Goal: Task Accomplishment & Management: Use online tool/utility

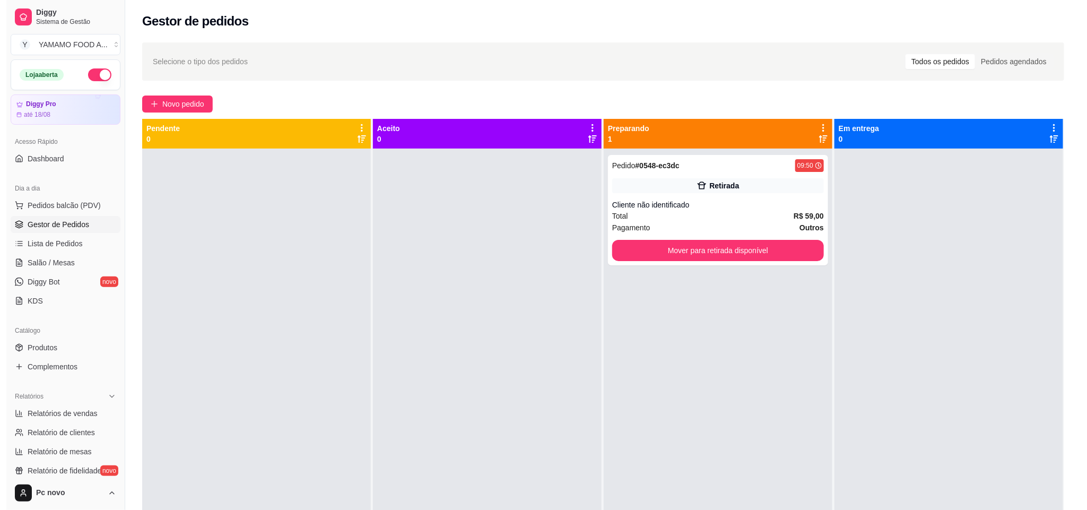
scroll to position [94, 0]
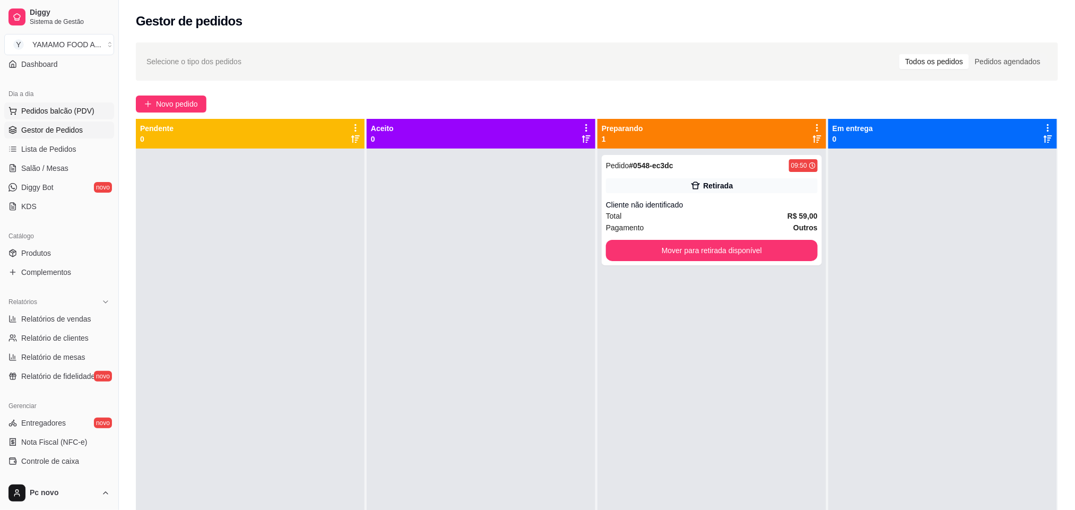
click at [71, 115] on span "Pedidos balcão (PDV)" at bounding box center [57, 111] width 73 height 11
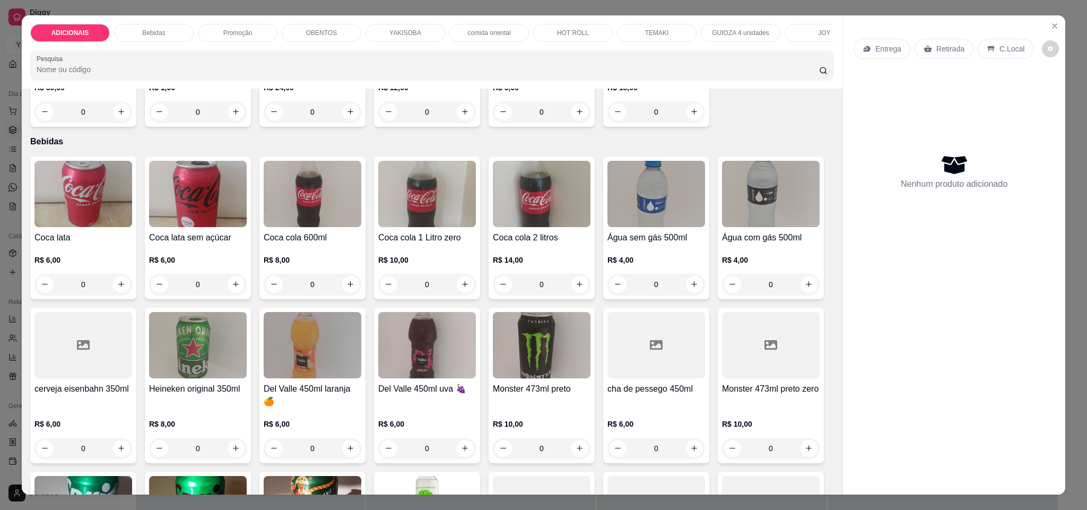
scroll to position [398, 0]
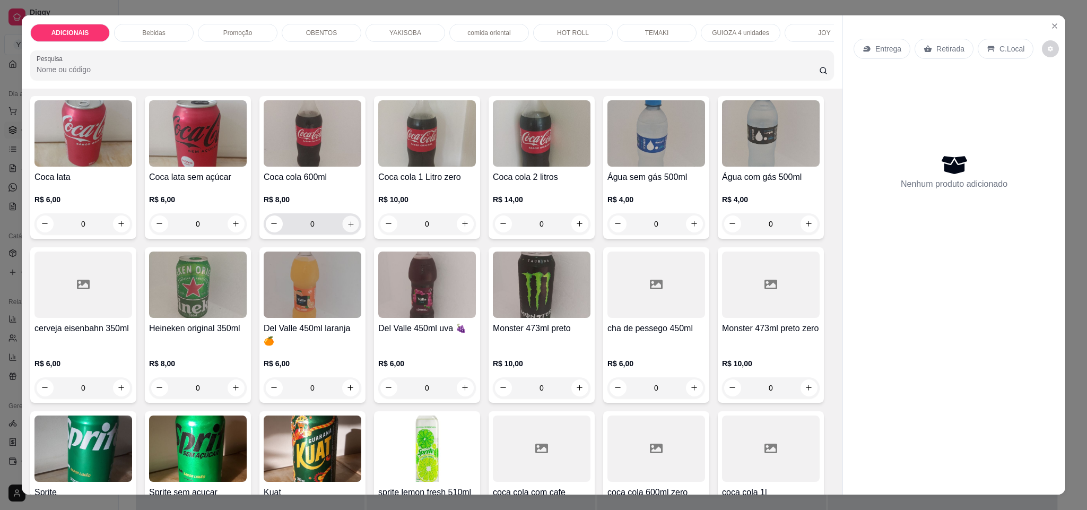
click at [347, 228] on icon "increase-product-quantity" at bounding box center [351, 224] width 8 height 8
type input "1"
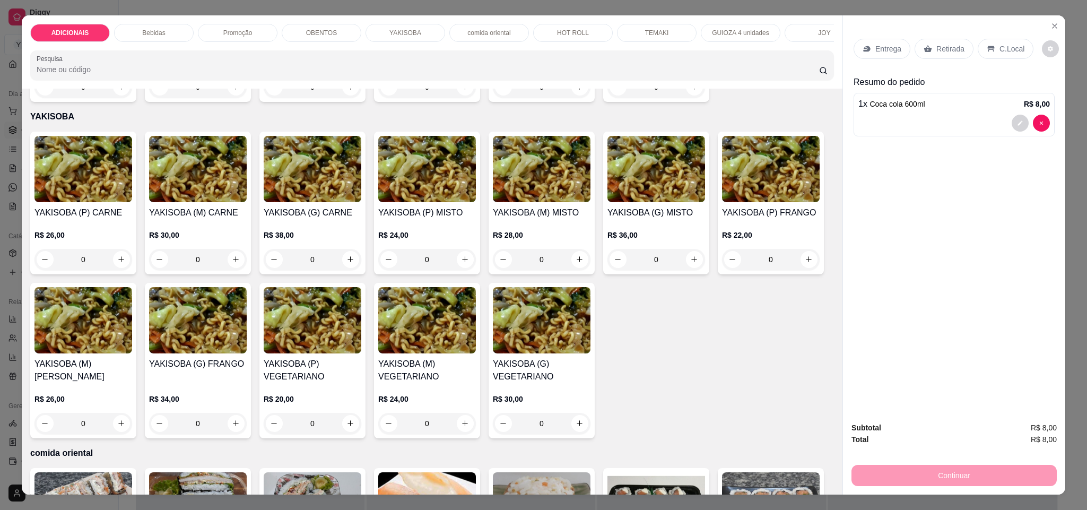
scroll to position [1591, 0]
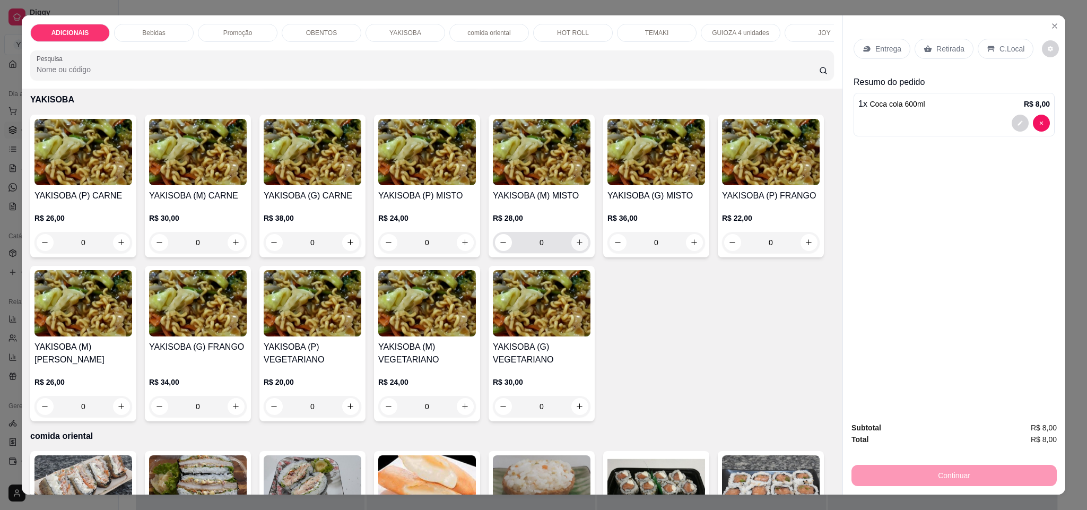
click at [578, 251] on button "increase-product-quantity" at bounding box center [579, 242] width 17 height 17
type input "1"
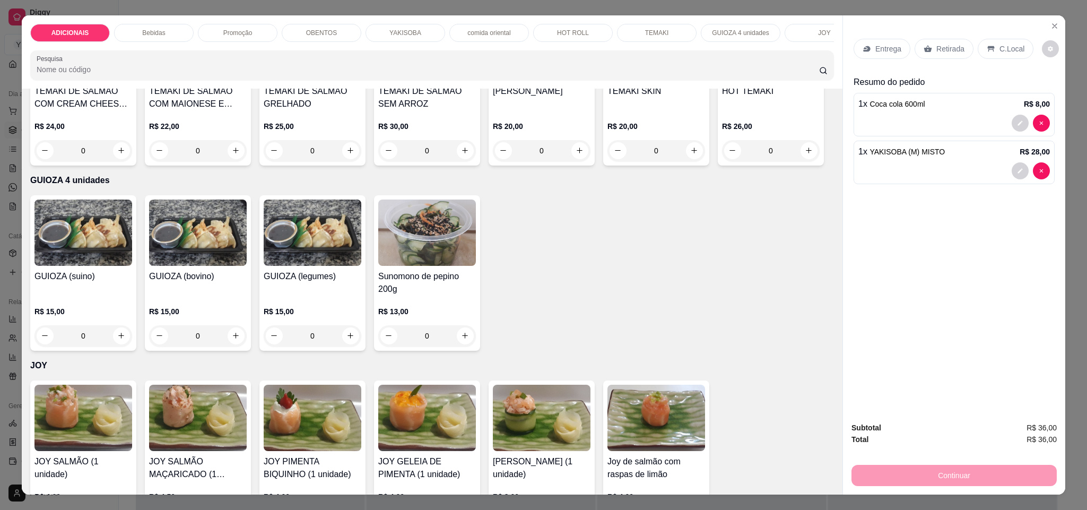
scroll to position [2864, 0]
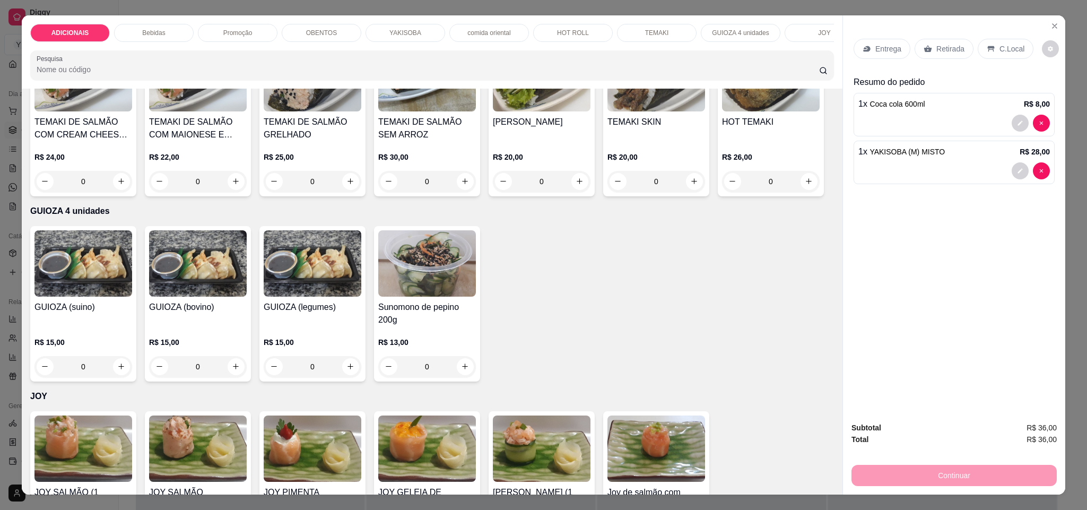
type input "1"
click at [990, 46] on div "C.Local" at bounding box center [1006, 49] width 56 height 20
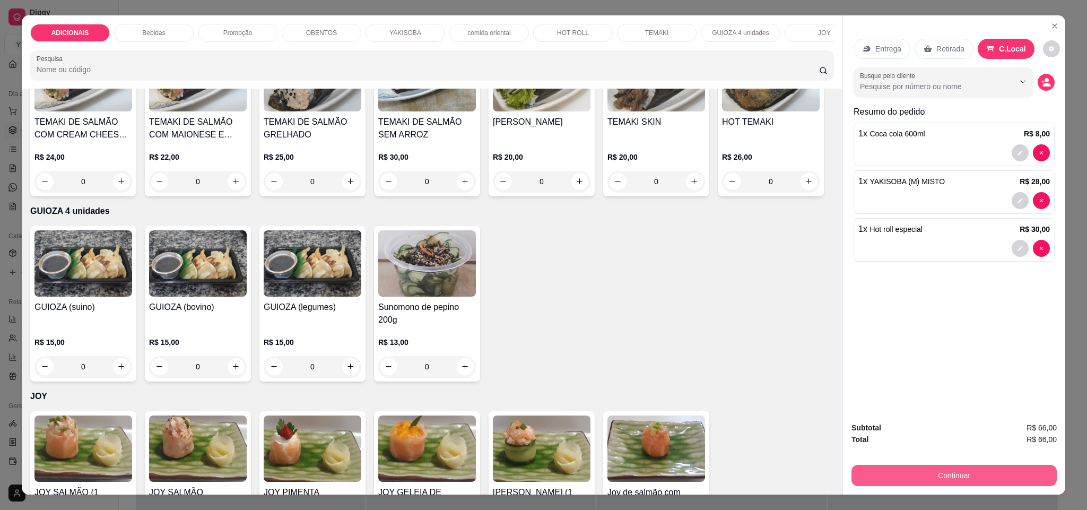
click at [958, 474] on button "Continuar" at bounding box center [953, 475] width 205 height 21
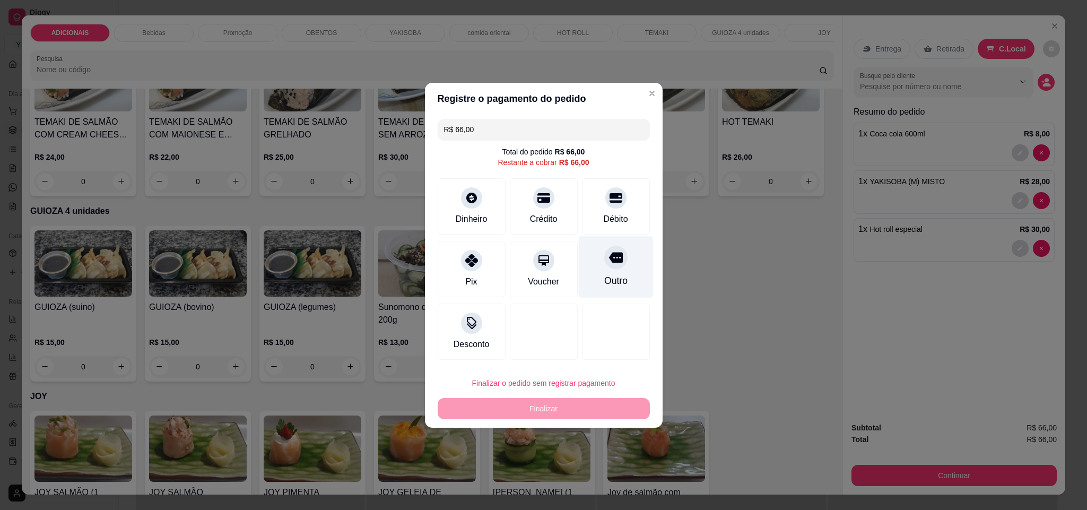
click at [614, 267] on div "Outro" at bounding box center [615, 267] width 75 height 62
type input "R$ 0,00"
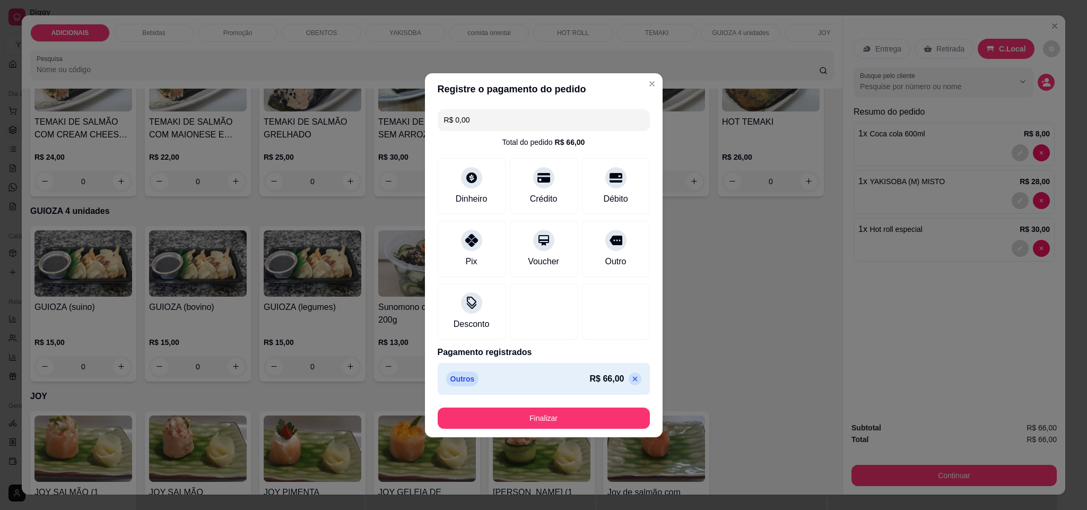
drag, startPoint x: 600, startPoint y: 406, endPoint x: 589, endPoint y: 411, distance: 12.1
click at [595, 408] on footer "Finalizar" at bounding box center [544, 418] width 238 height 38
click at [586, 419] on button "Finalizar" at bounding box center [544, 417] width 206 height 21
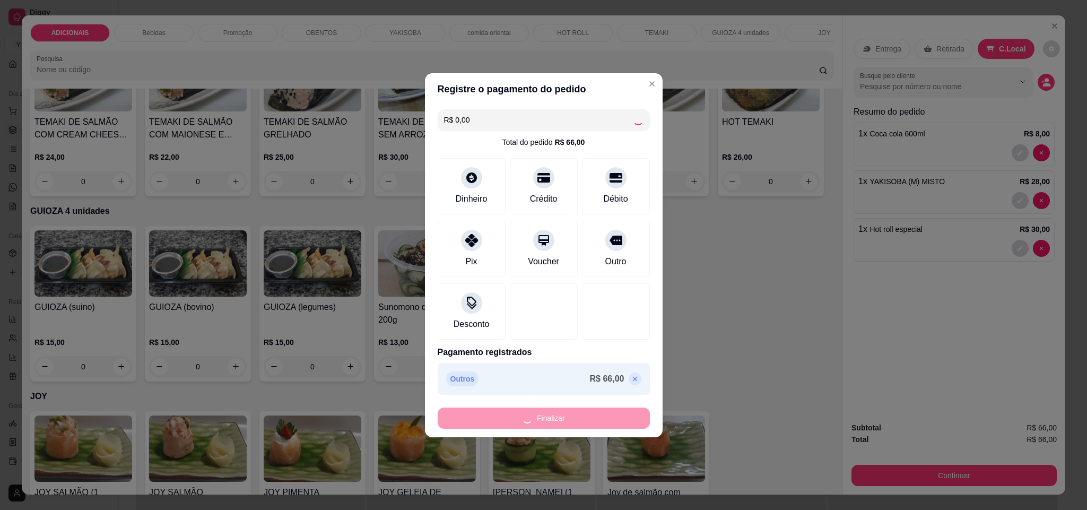
type input "0"
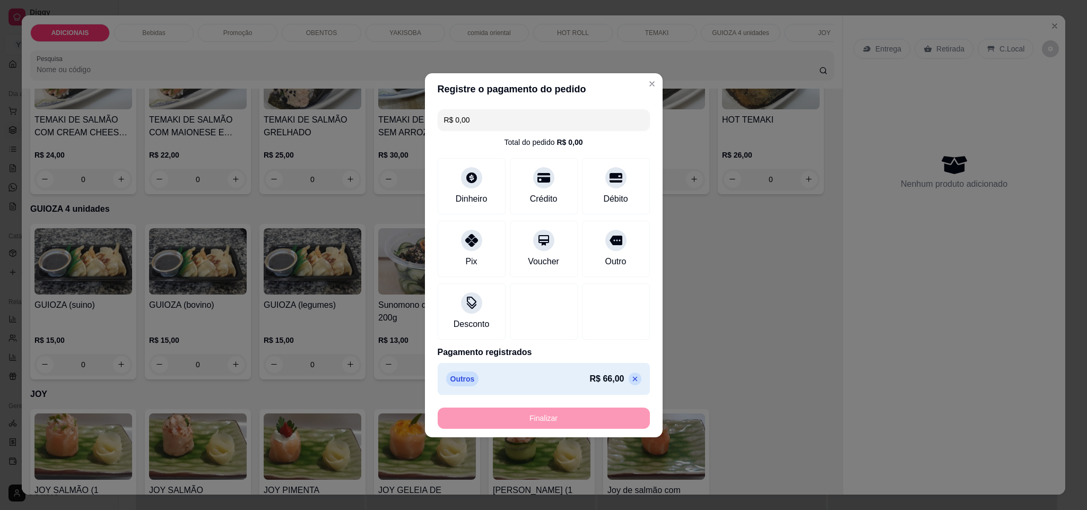
type input "-R$ 66,00"
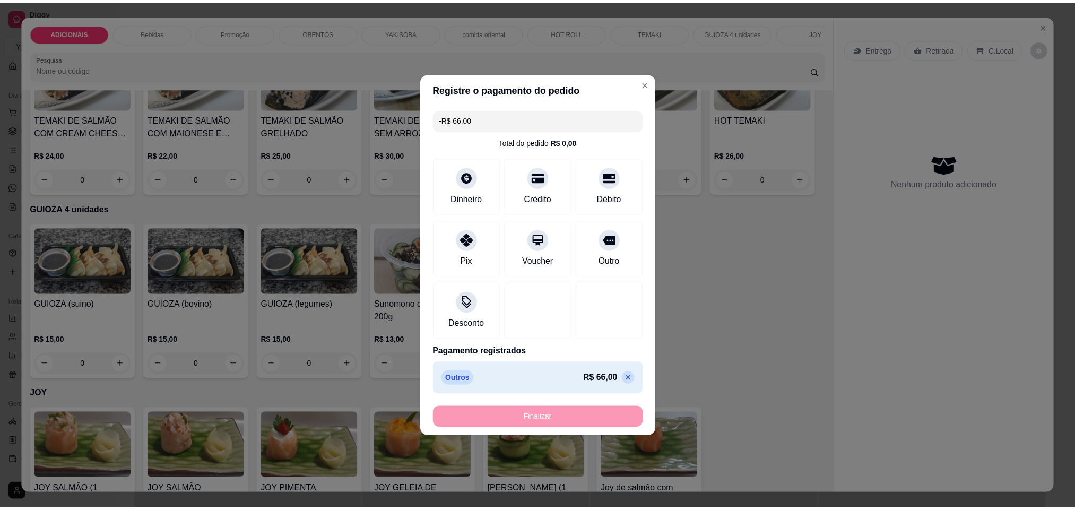
scroll to position [2861, 0]
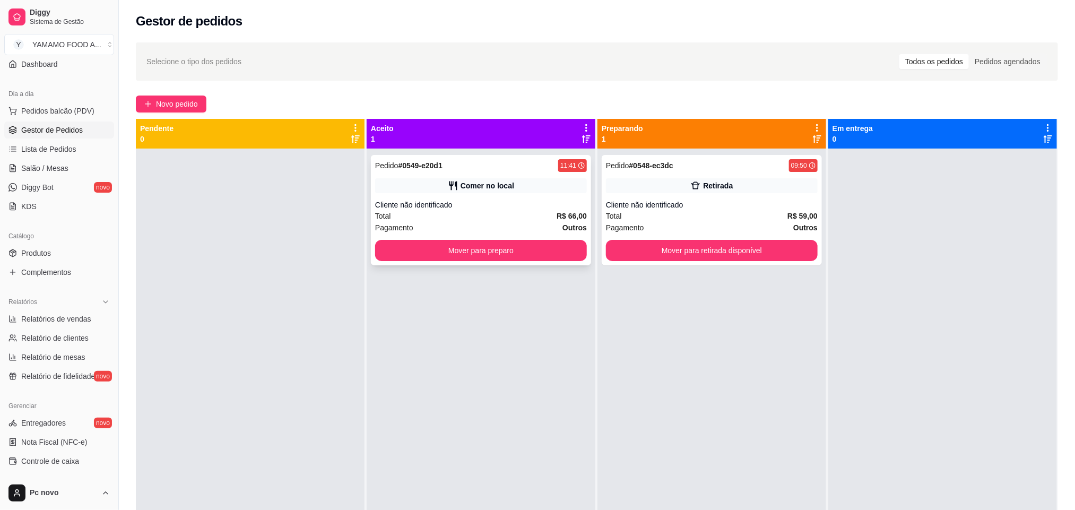
click at [501, 203] on div "Cliente não identificado" at bounding box center [481, 204] width 212 height 11
click at [510, 249] on button "Mover para preparo" at bounding box center [481, 250] width 212 height 21
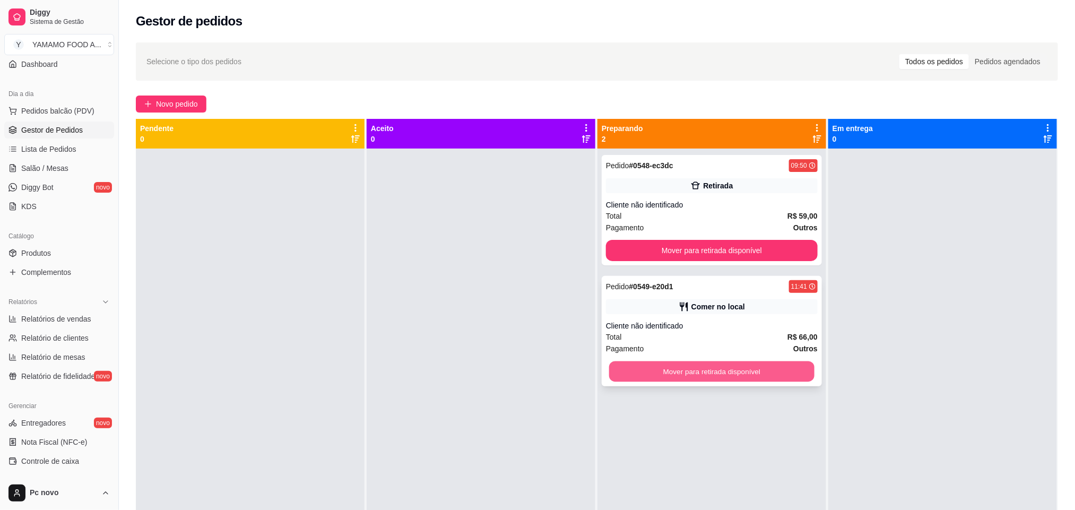
click at [735, 363] on button "Mover para retirada disponível" at bounding box center [711, 371] width 205 height 21
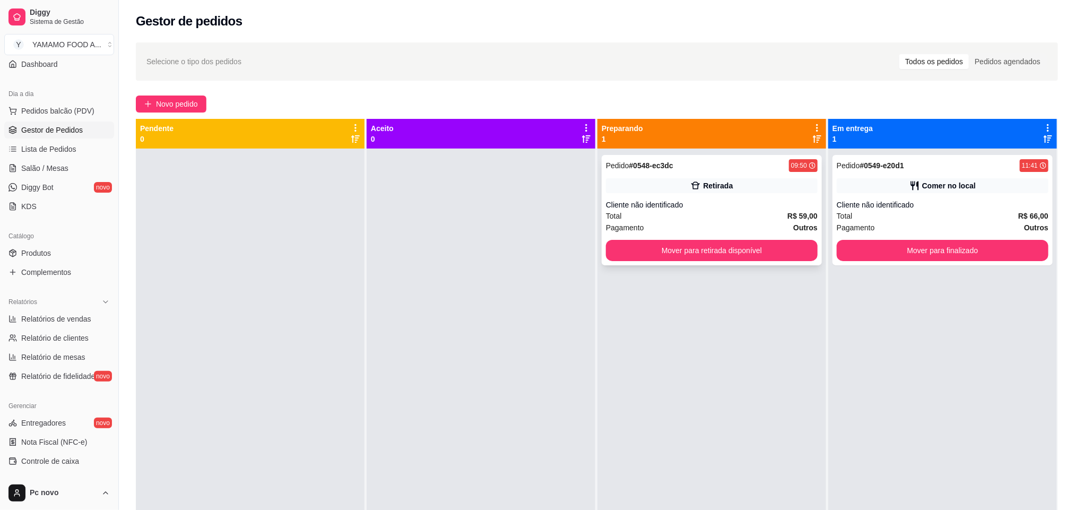
click at [690, 207] on div "Cliente não identificado" at bounding box center [712, 204] width 212 height 11
click at [933, 193] on div "Comer no local" at bounding box center [942, 185] width 212 height 15
click at [941, 252] on button "Mover para finalizado" at bounding box center [942, 250] width 212 height 21
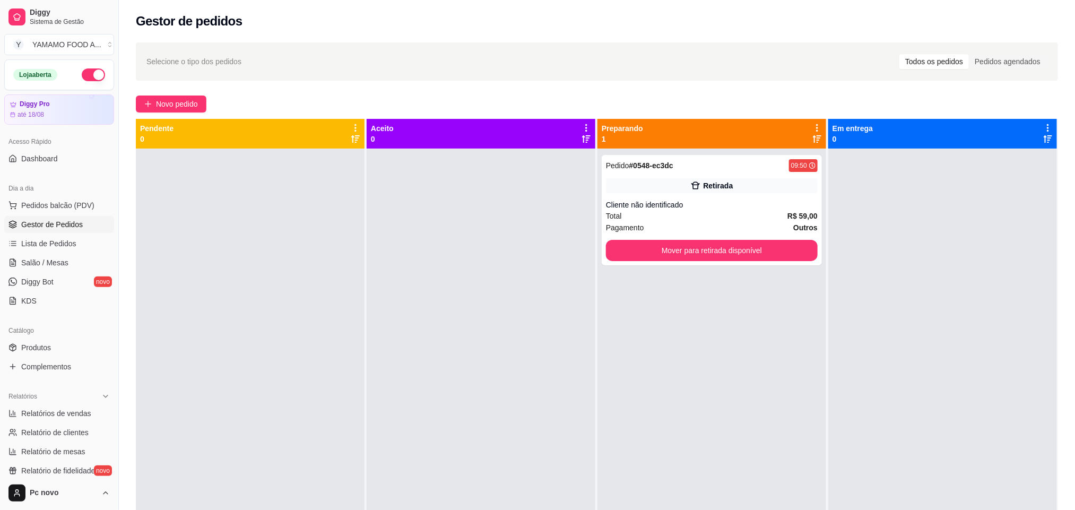
click at [77, 196] on div "Dia a dia" at bounding box center [59, 188] width 110 height 17
click at [77, 207] on span "Pedidos balcão (PDV)" at bounding box center [57, 205] width 73 height 11
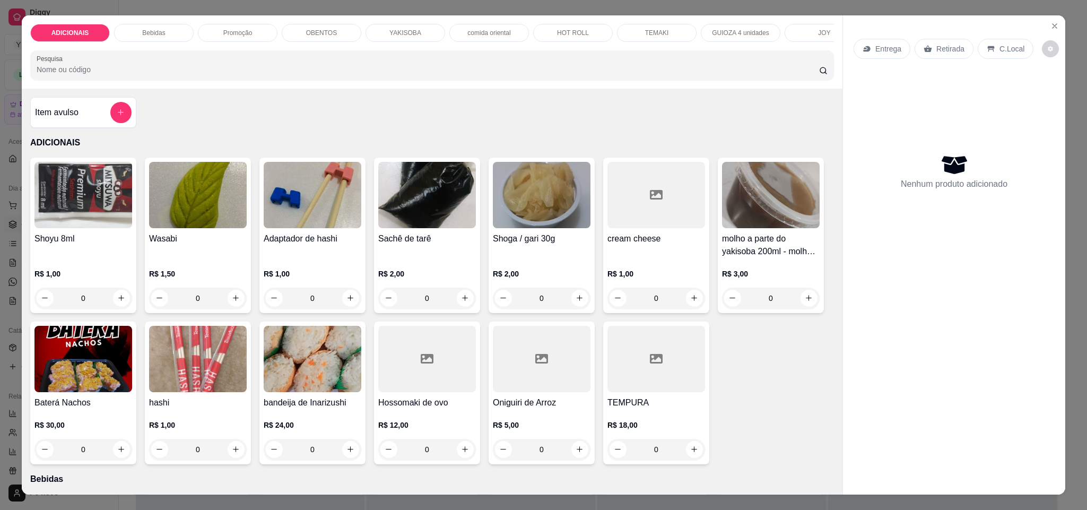
click at [230, 30] on p "Promoção" at bounding box center [237, 33] width 29 height 8
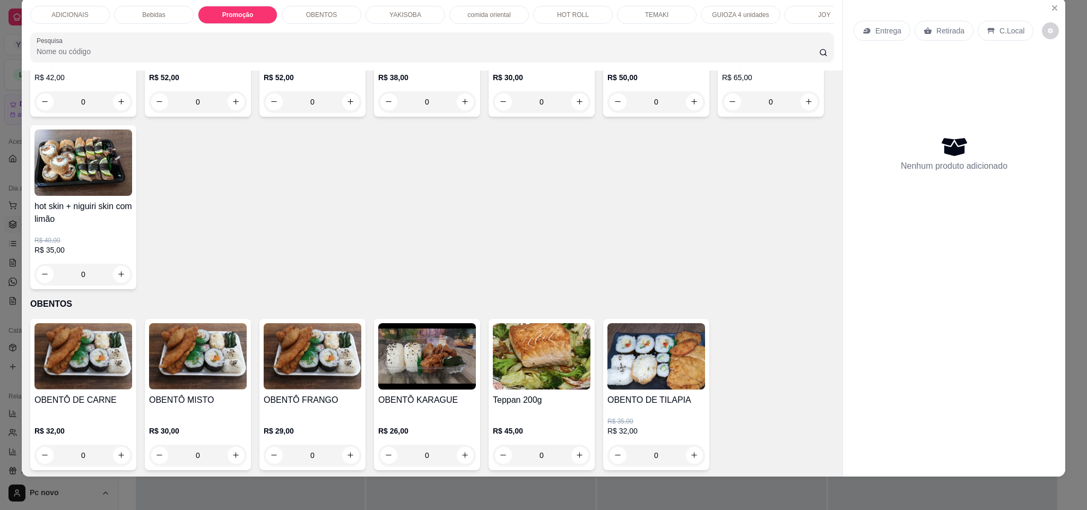
click at [412, 19] on div "YAKISOBA" at bounding box center [405, 15] width 80 height 18
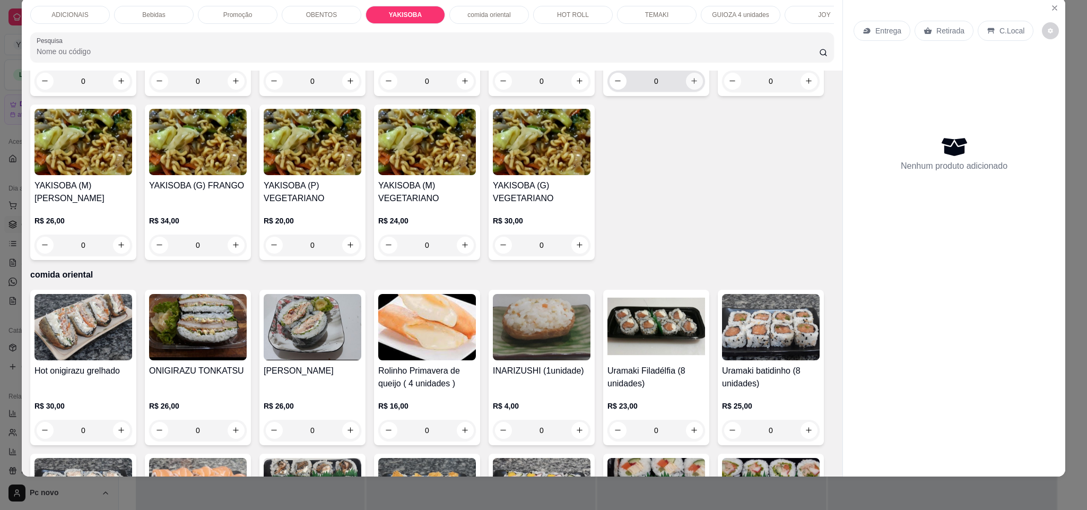
click at [692, 90] on button "increase-product-quantity" at bounding box center [694, 81] width 17 height 17
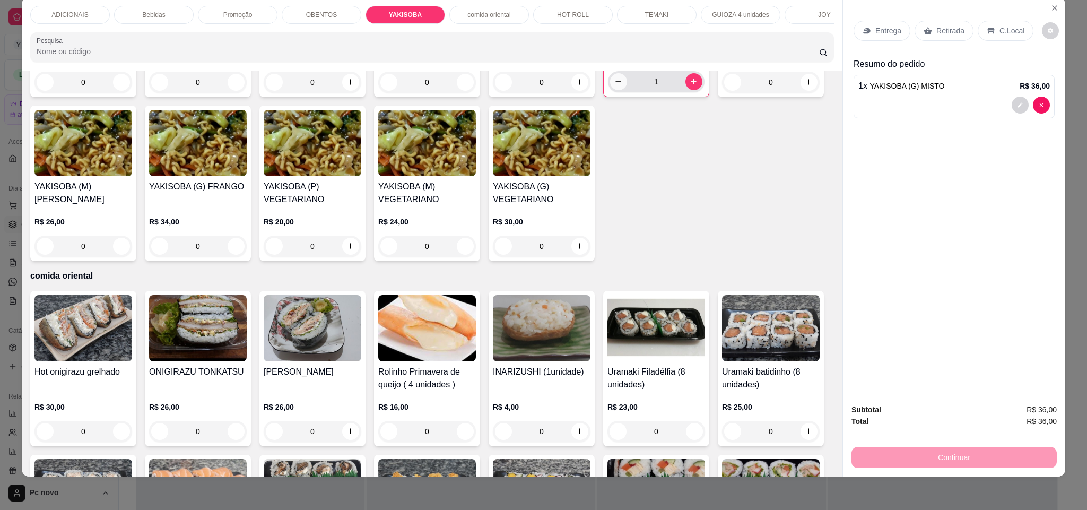
click at [610, 90] on button "decrease-product-quantity" at bounding box center [618, 81] width 17 height 17
type input "0"
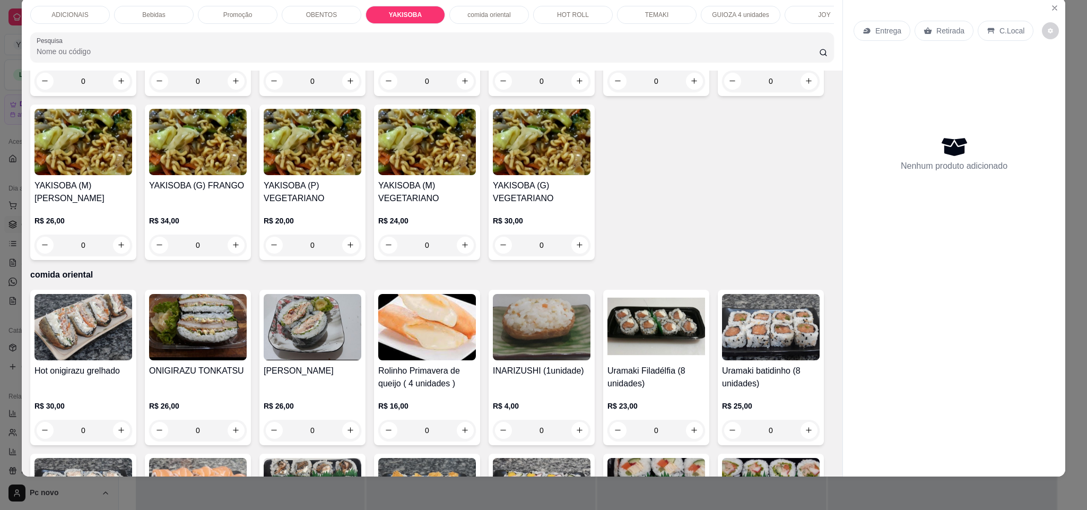
click at [300, 41] on h4 "YAKISOBA (G) CARNE" at bounding box center [313, 34] width 98 height 13
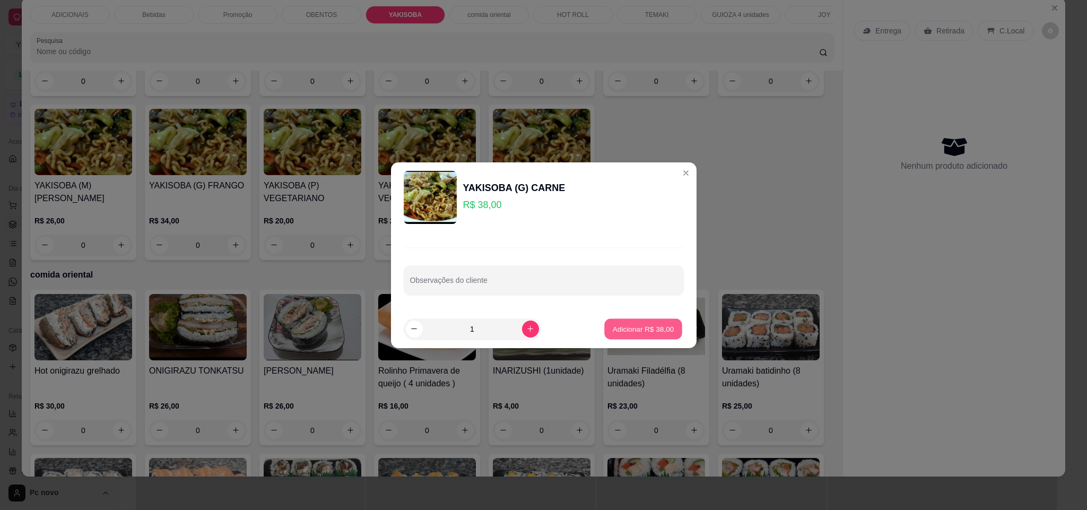
click at [645, 329] on p "Adicionar R$ 38,00" at bounding box center [644, 329] width 62 height 10
type input "1"
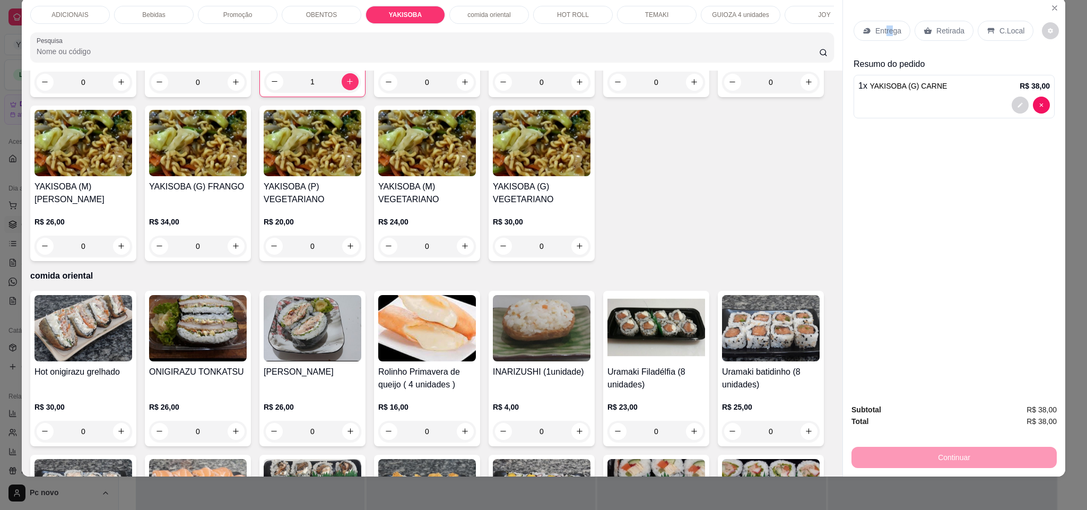
drag, startPoint x: 887, startPoint y: 27, endPoint x: 880, endPoint y: 37, distance: 11.8
click at [880, 37] on div "Entrega" at bounding box center [881, 31] width 57 height 20
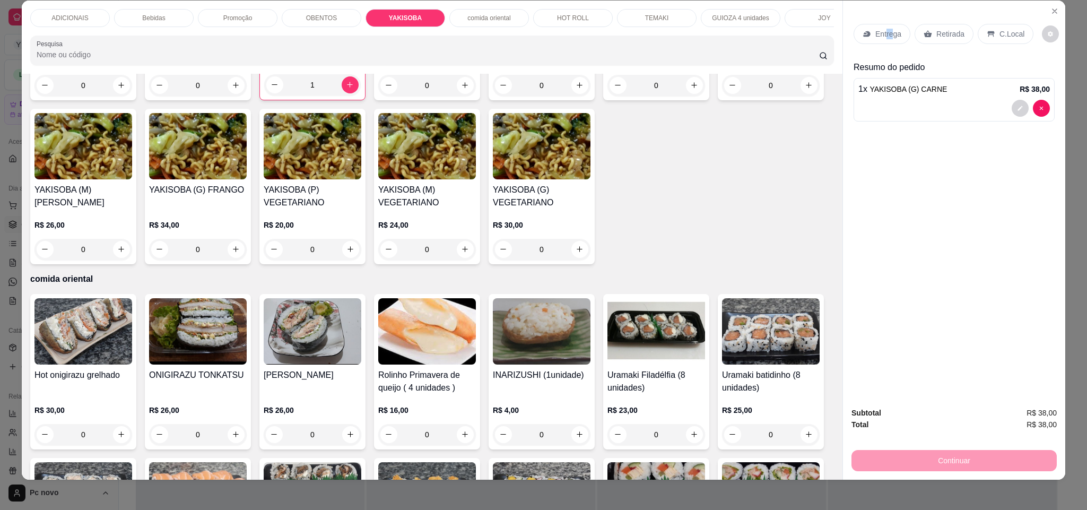
click at [885, 33] on p "Entrega" at bounding box center [888, 34] width 26 height 11
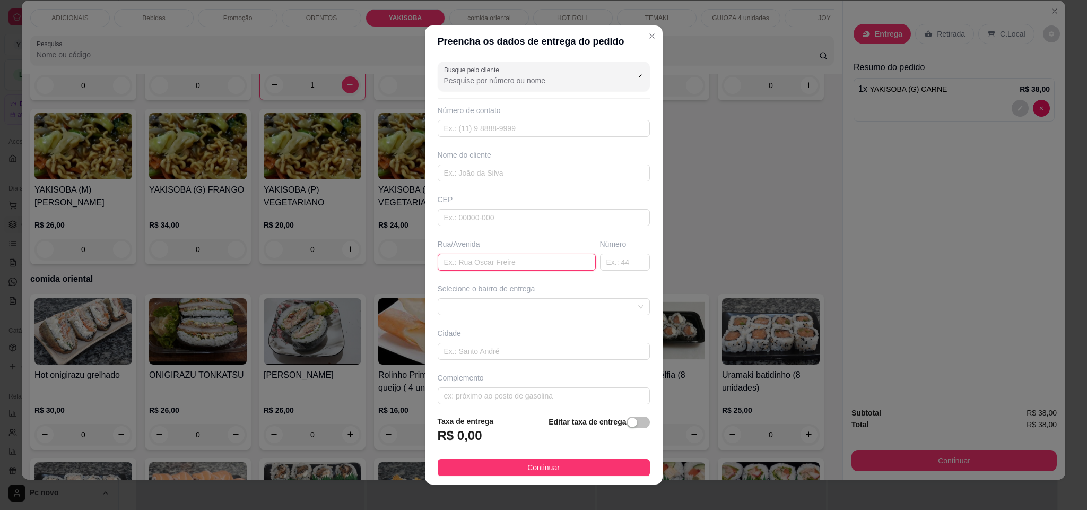
click at [482, 266] on input "text" at bounding box center [517, 262] width 158 height 17
type input "PIAUI"
click at [608, 266] on input "text" at bounding box center [625, 262] width 50 height 17
type input "267"
drag, startPoint x: 617, startPoint y: 423, endPoint x: 573, endPoint y: 436, distance: 46.3
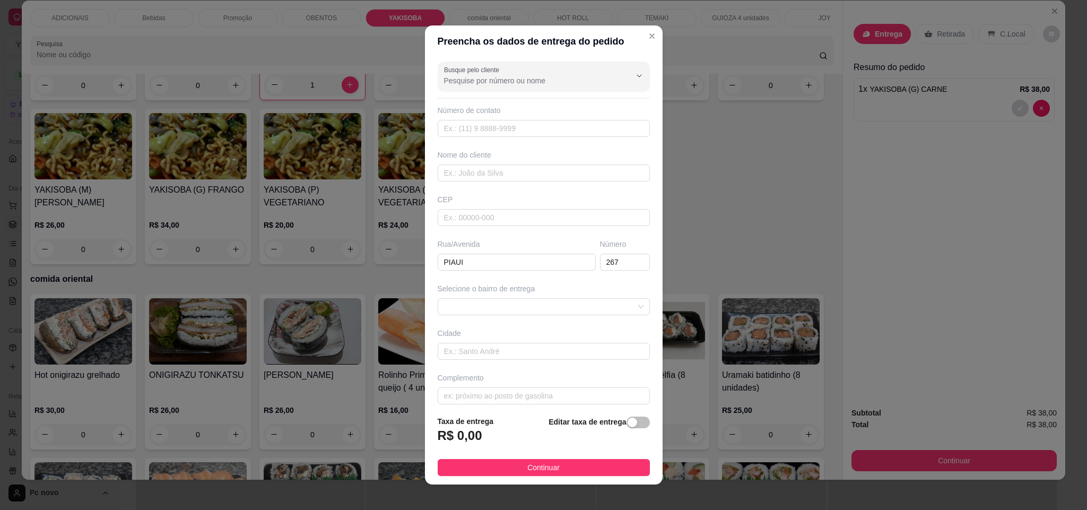
click at [628, 422] on div "button" at bounding box center [633, 422] width 10 height 10
click at [516, 433] on input "0,00" at bounding box center [495, 440] width 114 height 20
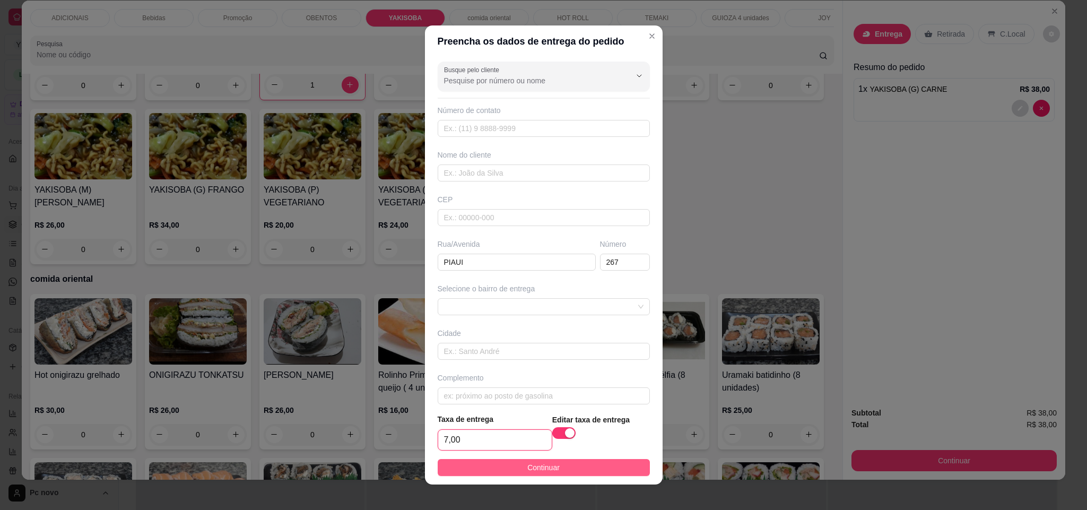
type input "7,00"
click at [535, 468] on span "Continuar" at bounding box center [543, 467] width 32 height 12
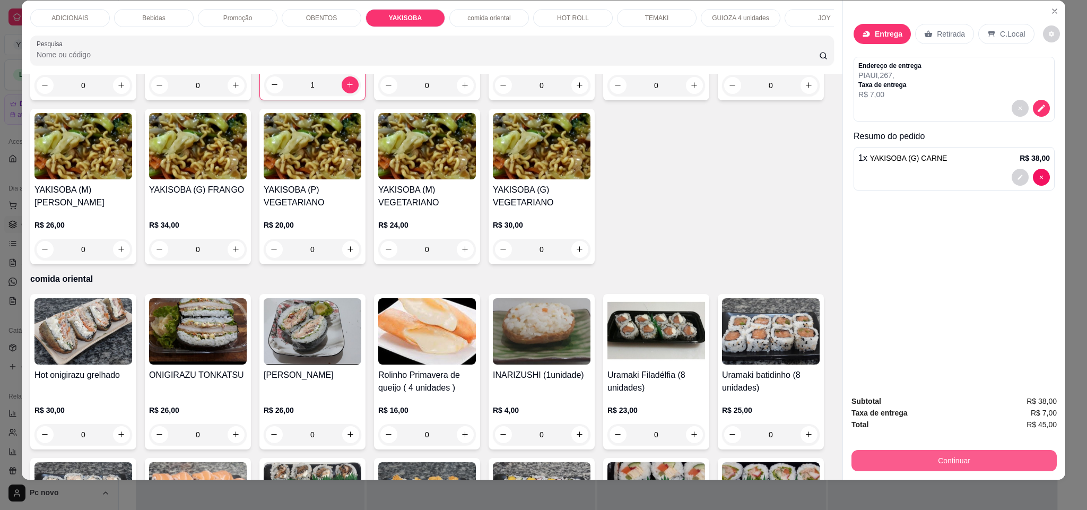
click at [900, 456] on button "Continuar" at bounding box center [953, 460] width 205 height 21
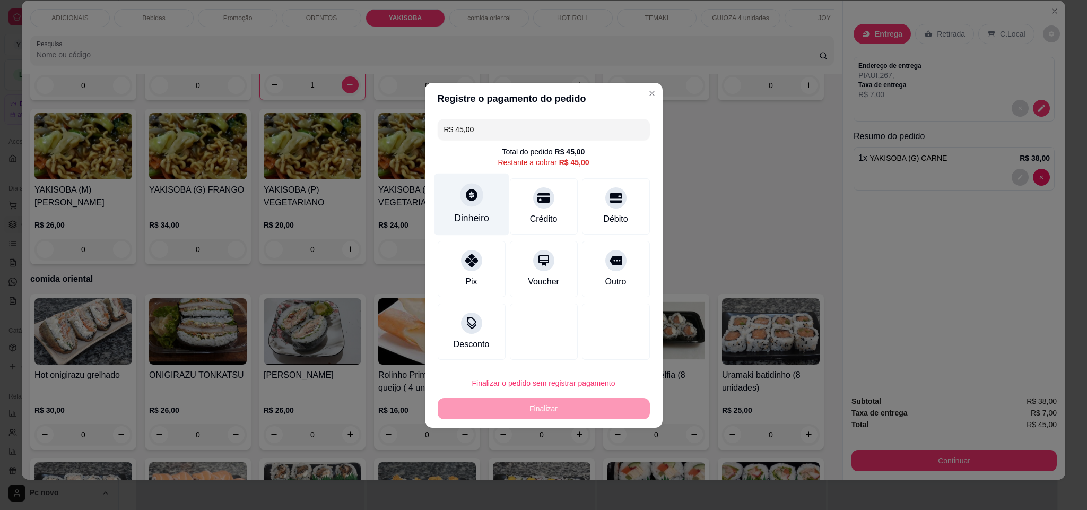
click at [473, 212] on div "Dinheiro" at bounding box center [471, 218] width 35 height 14
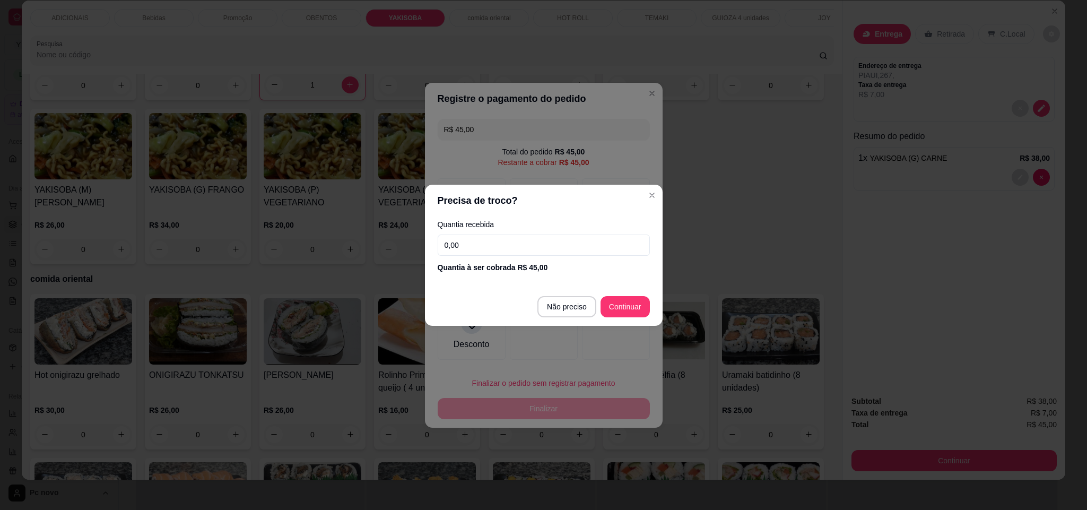
click at [507, 250] on input "0,00" at bounding box center [544, 244] width 212 height 21
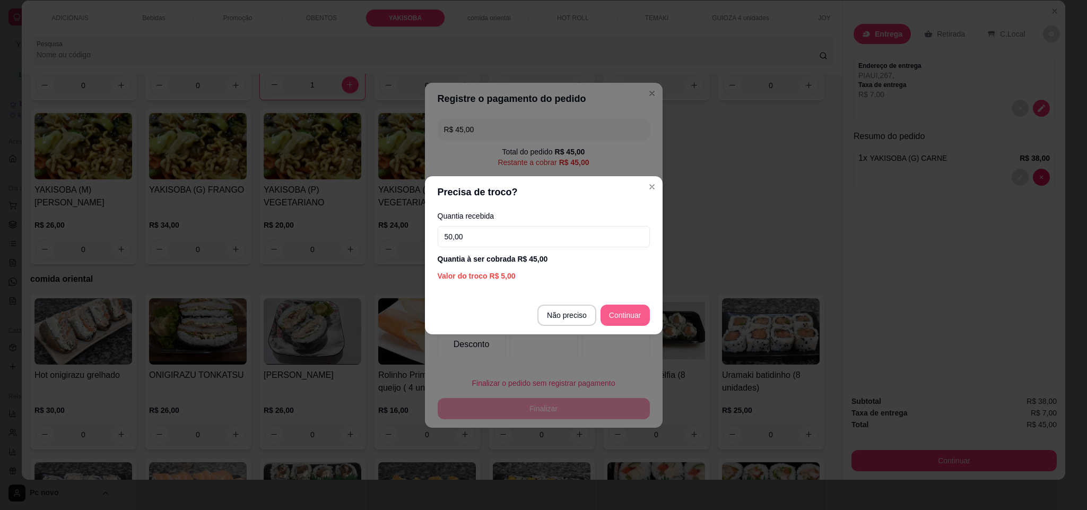
type input "50,00"
type input "R$ 0,00"
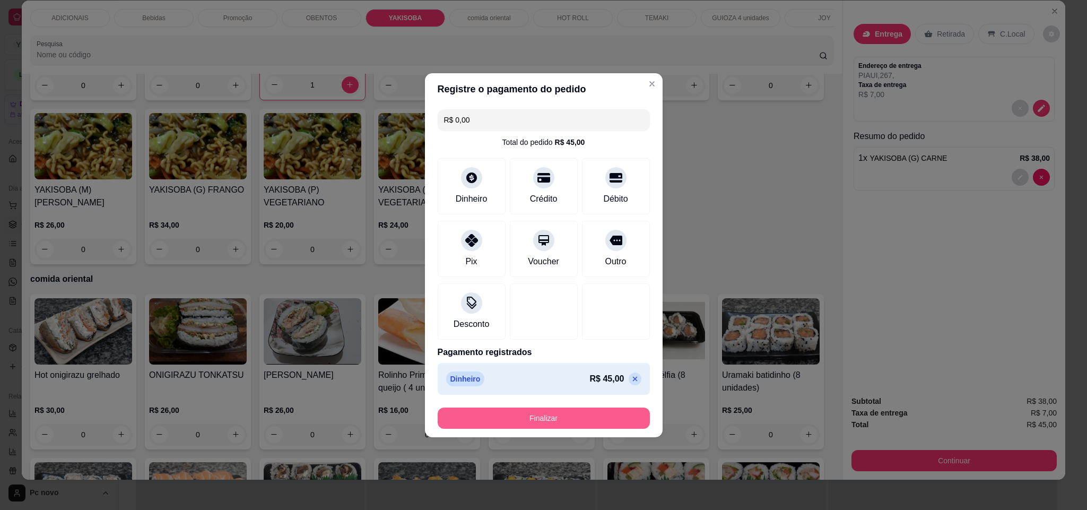
click at [578, 414] on button "Finalizar" at bounding box center [544, 417] width 212 height 21
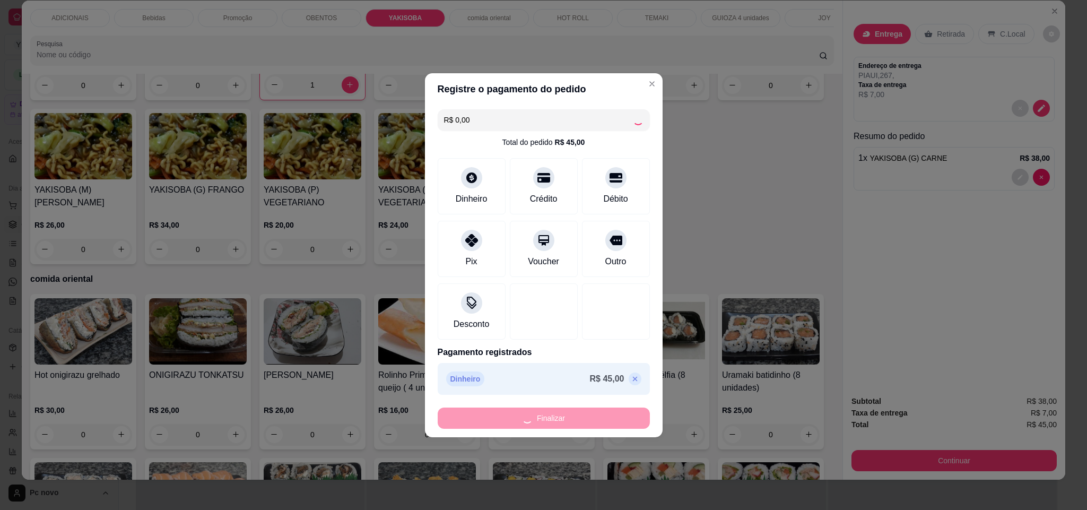
type input "0"
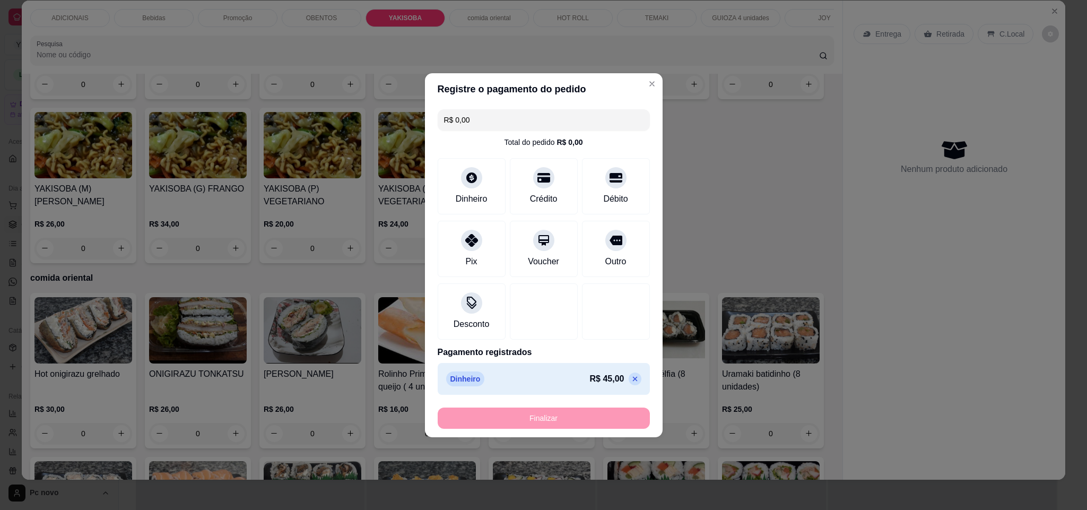
type input "-R$ 45,00"
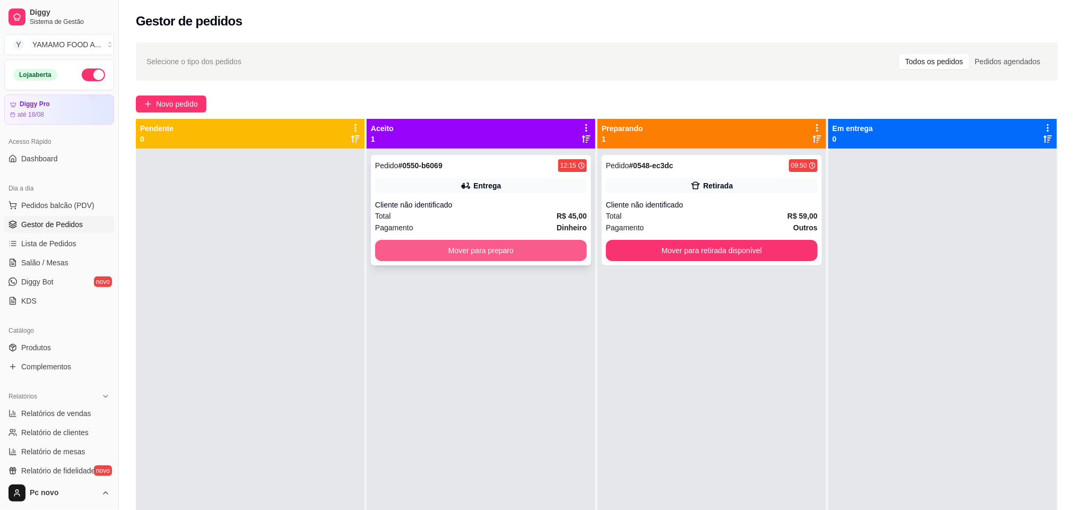
click at [489, 250] on button "Mover para preparo" at bounding box center [481, 250] width 212 height 21
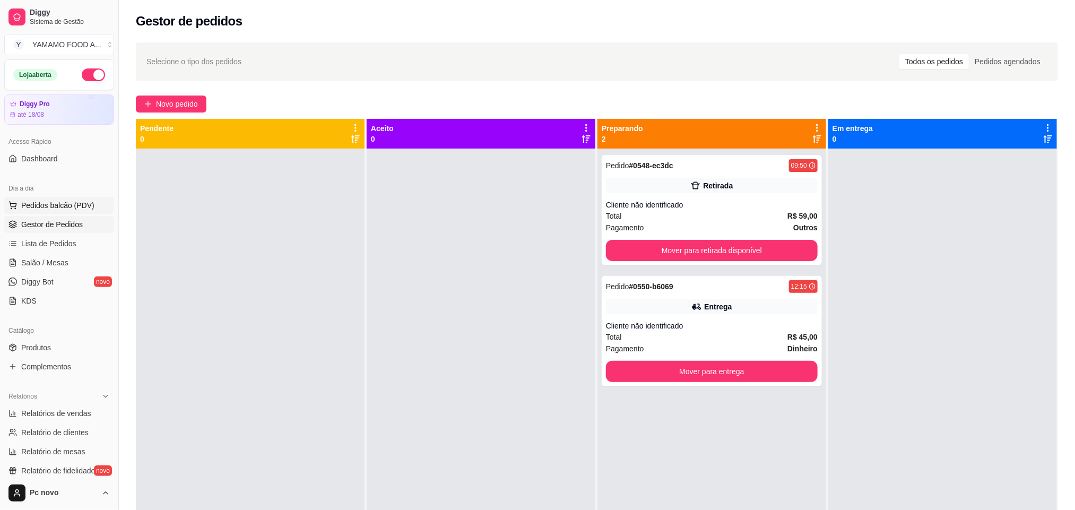
click at [54, 206] on span "Pedidos balcão (PDV)" at bounding box center [57, 205] width 73 height 11
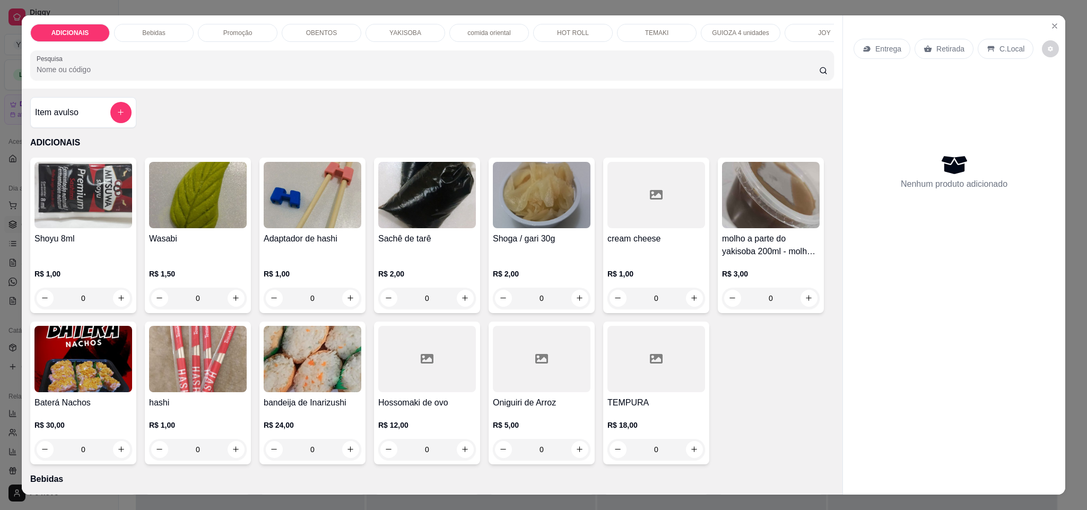
click at [392, 29] on p "YAKISOBA" at bounding box center [405, 33] width 32 height 8
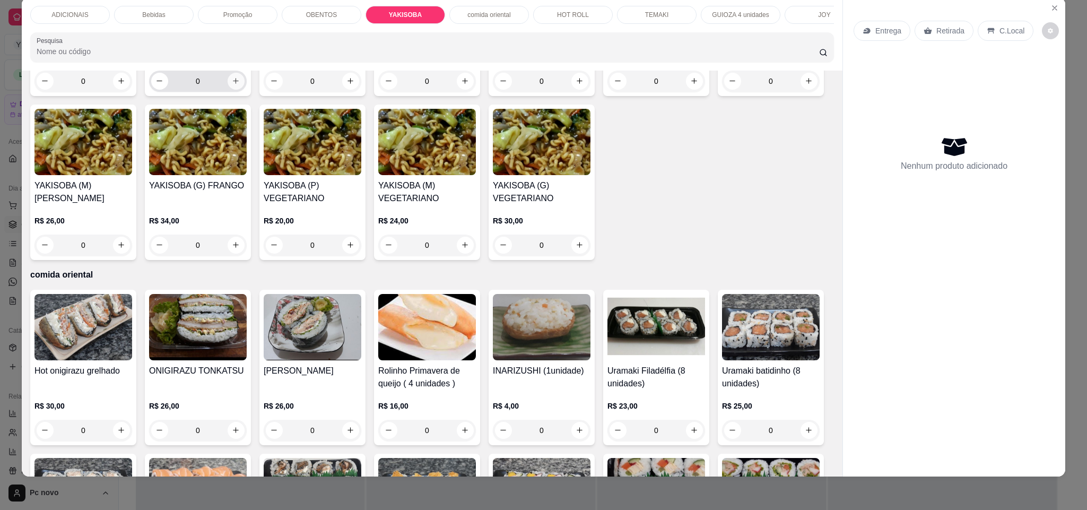
click at [232, 85] on icon "increase-product-quantity" at bounding box center [236, 81] width 8 height 8
type input "1"
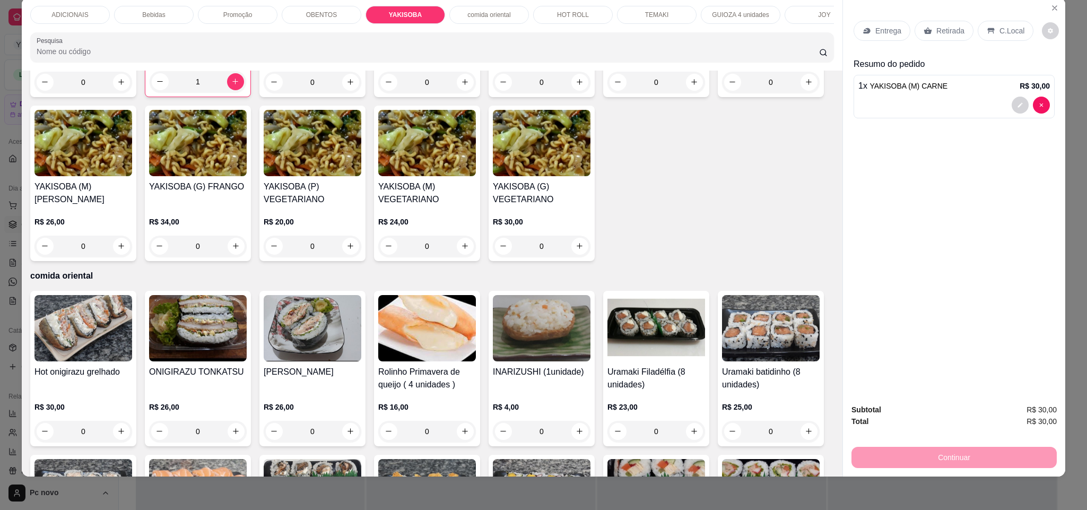
click at [330, 18] on div "OBENTOS" at bounding box center [322, 15] width 80 height 18
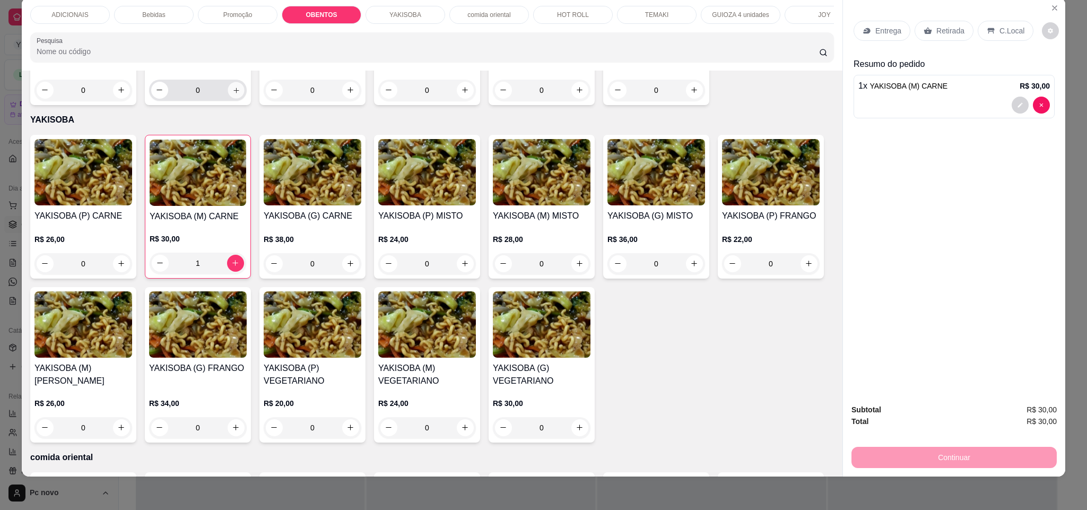
click at [236, 98] on button "increase-product-quantity" at bounding box center [236, 90] width 16 height 16
type input "1"
click at [154, 16] on p "Bebidas" at bounding box center [153, 15] width 23 height 8
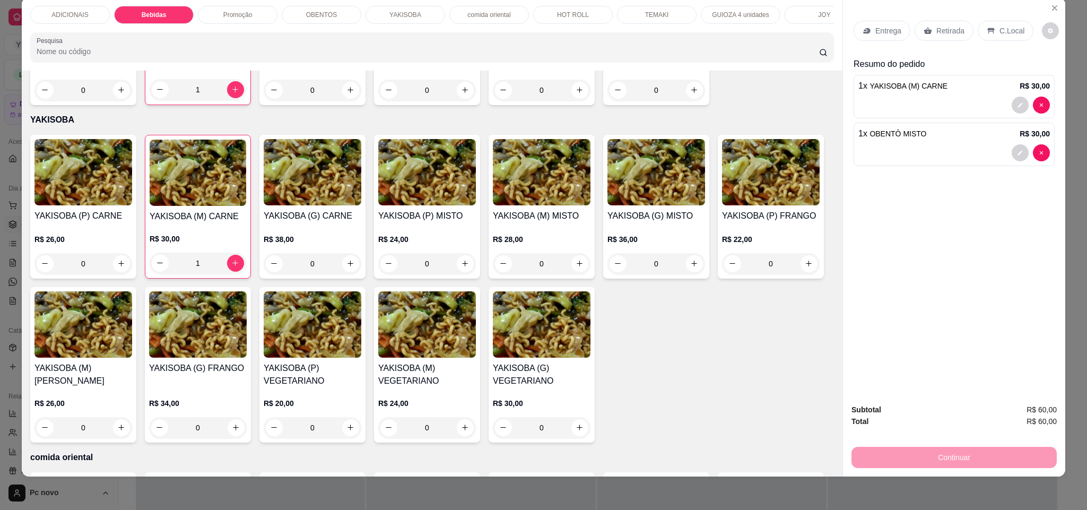
scroll to position [535, 0]
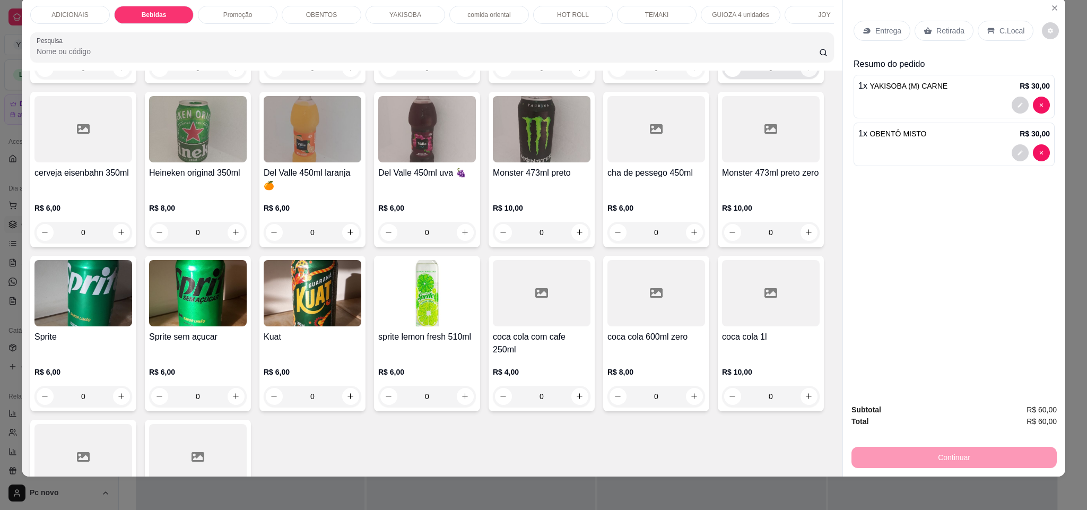
click at [805, 72] on icon "increase-product-quantity" at bounding box center [809, 68] width 8 height 8
type input "2"
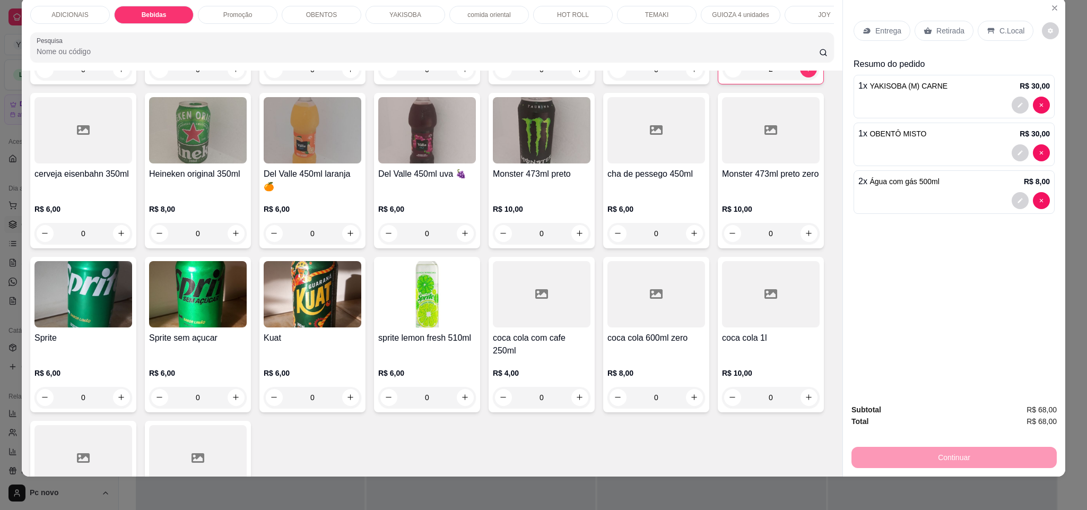
click at [979, 36] on div "C.Local" at bounding box center [1006, 31] width 56 height 20
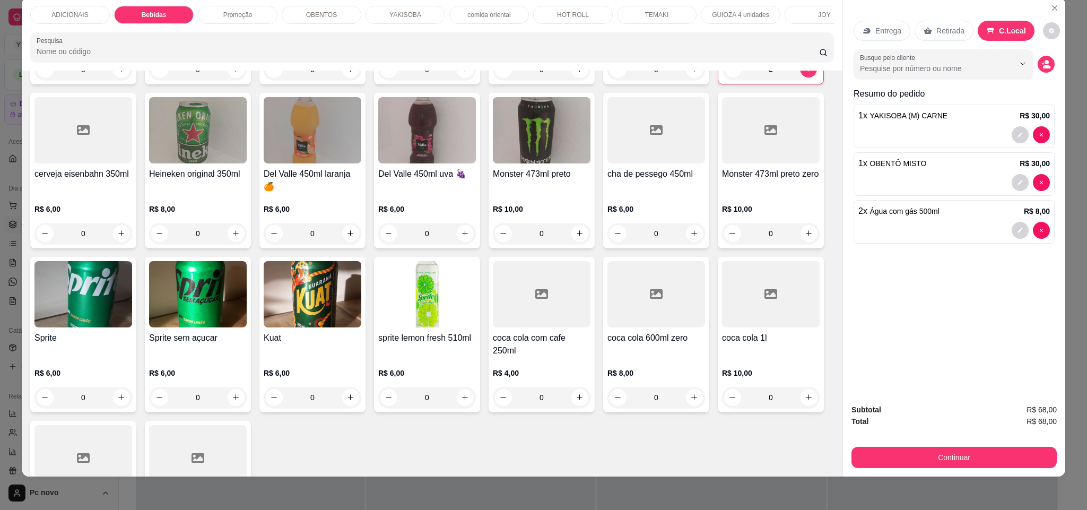
click at [941, 469] on div "Subtotal R$ 68,00 Total R$ 68,00 Continuar" at bounding box center [954, 435] width 222 height 81
click at [943, 462] on button "Continuar" at bounding box center [953, 457] width 205 height 21
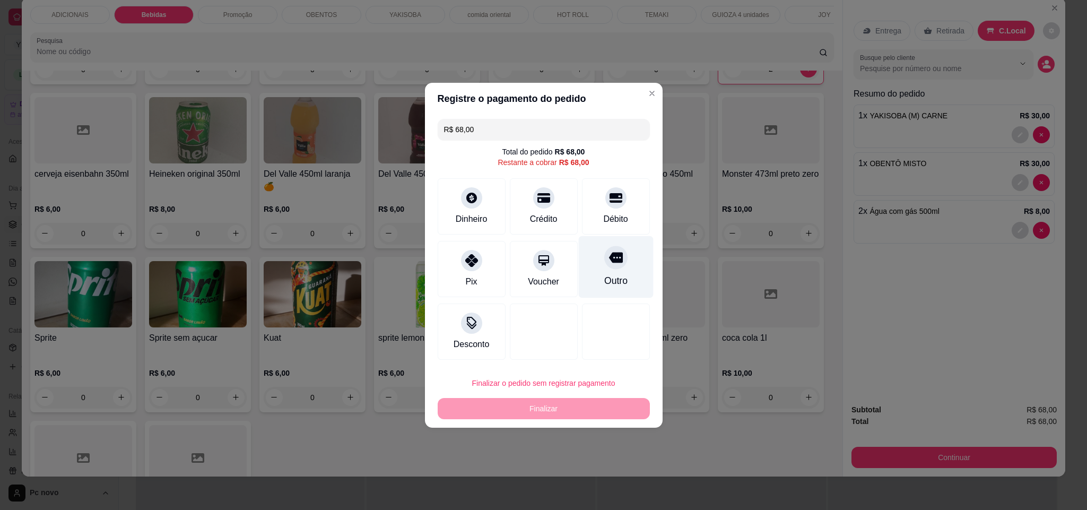
click at [589, 272] on div "Outro" at bounding box center [615, 267] width 75 height 62
type input "R$ 0,00"
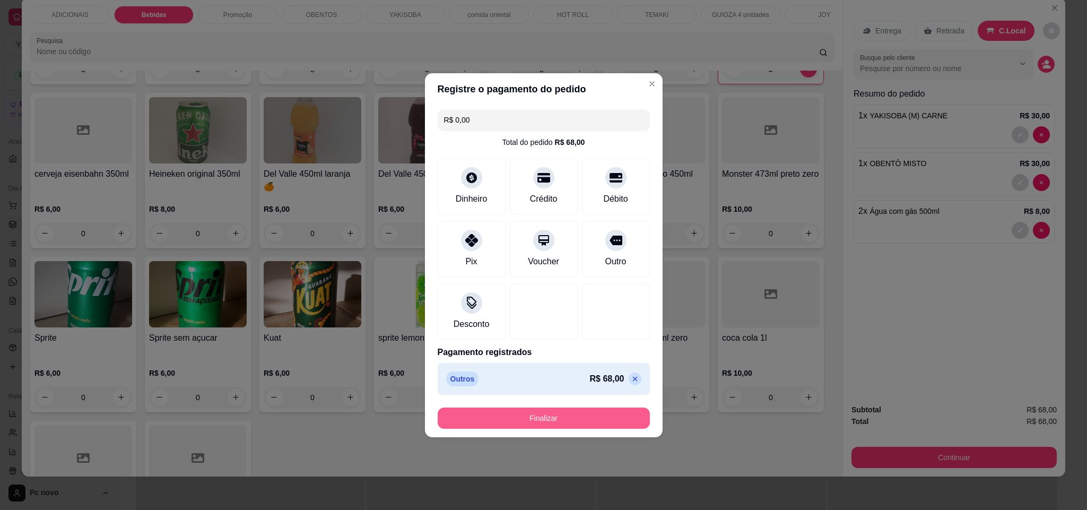
click at [571, 419] on button "Finalizar" at bounding box center [544, 417] width 212 height 21
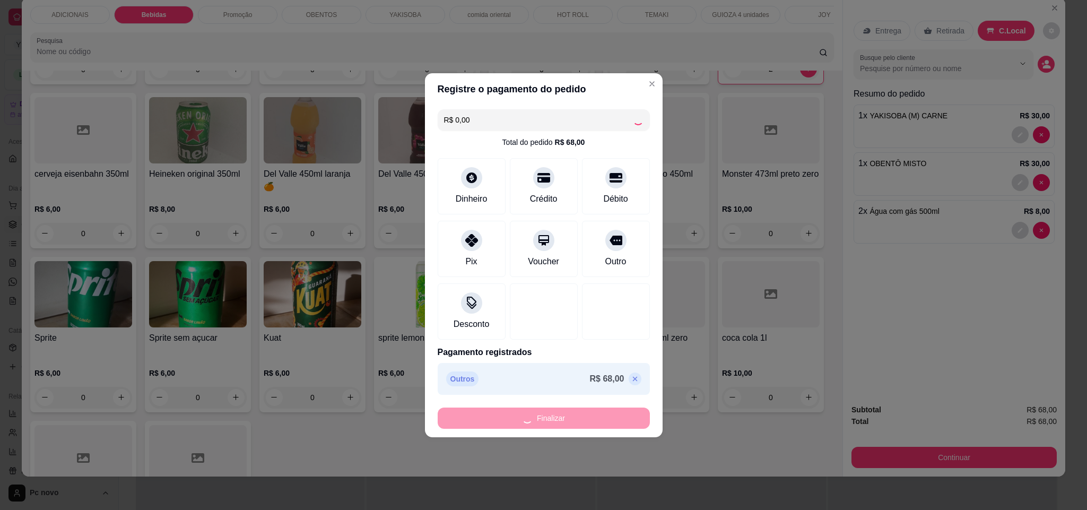
type input "0"
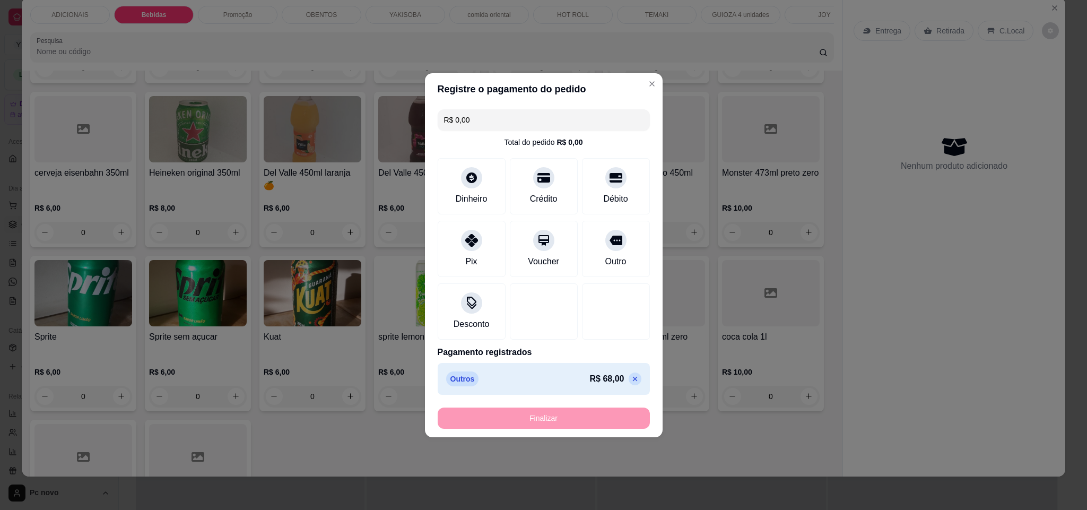
type input "-R$ 68,00"
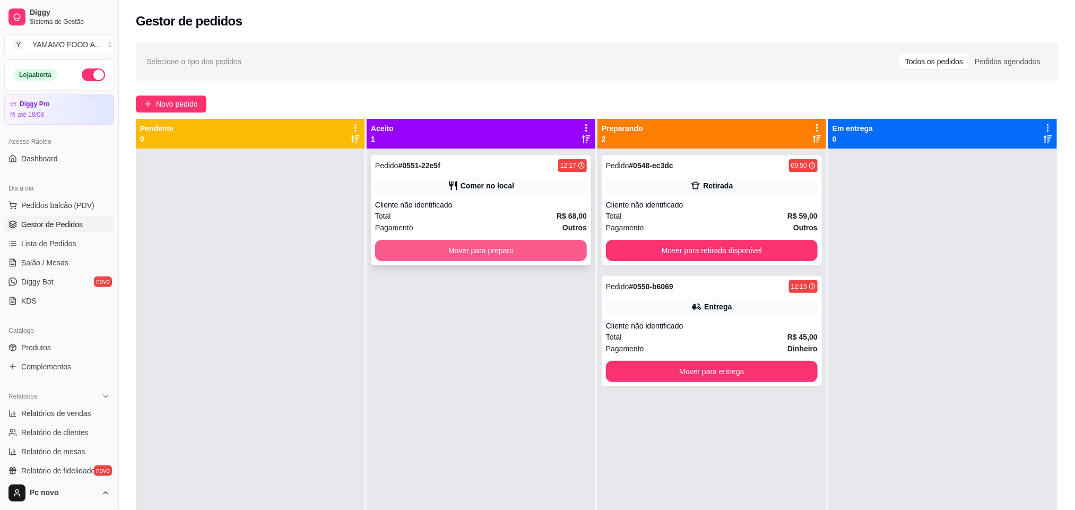
click at [524, 253] on button "Mover para preparo" at bounding box center [481, 250] width 212 height 21
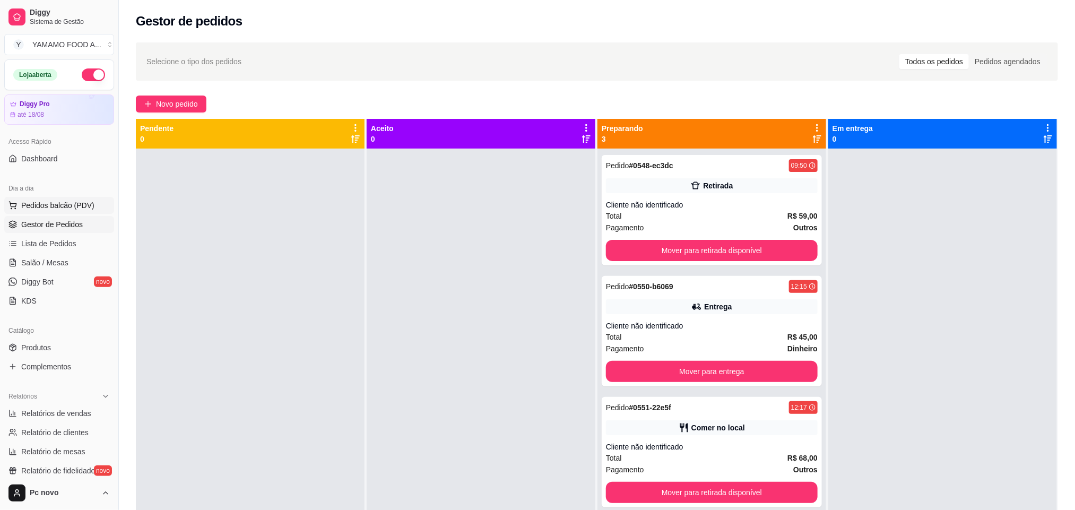
click at [53, 205] on span "Pedidos balcão (PDV)" at bounding box center [57, 205] width 73 height 11
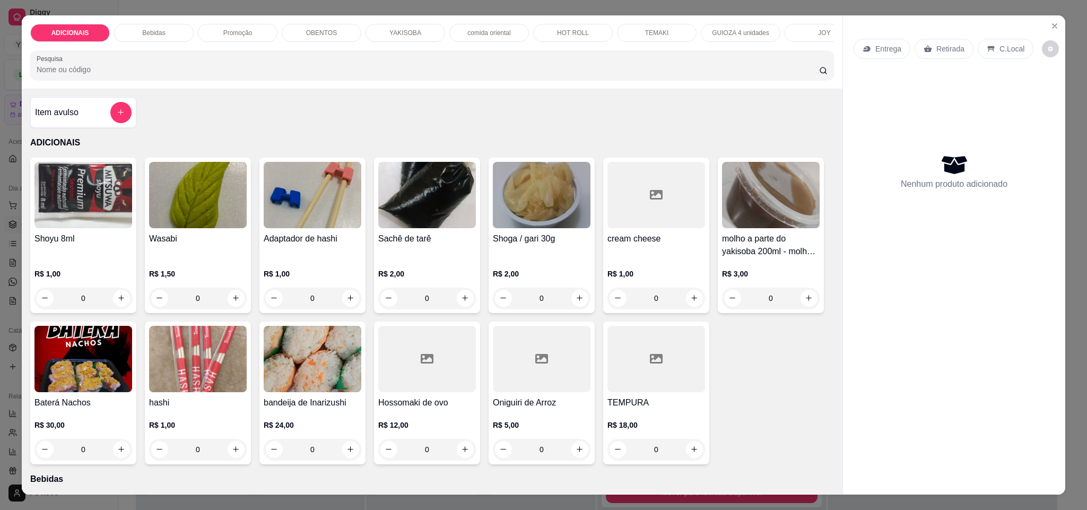
click at [397, 35] on p "YAKISOBA" at bounding box center [405, 33] width 32 height 8
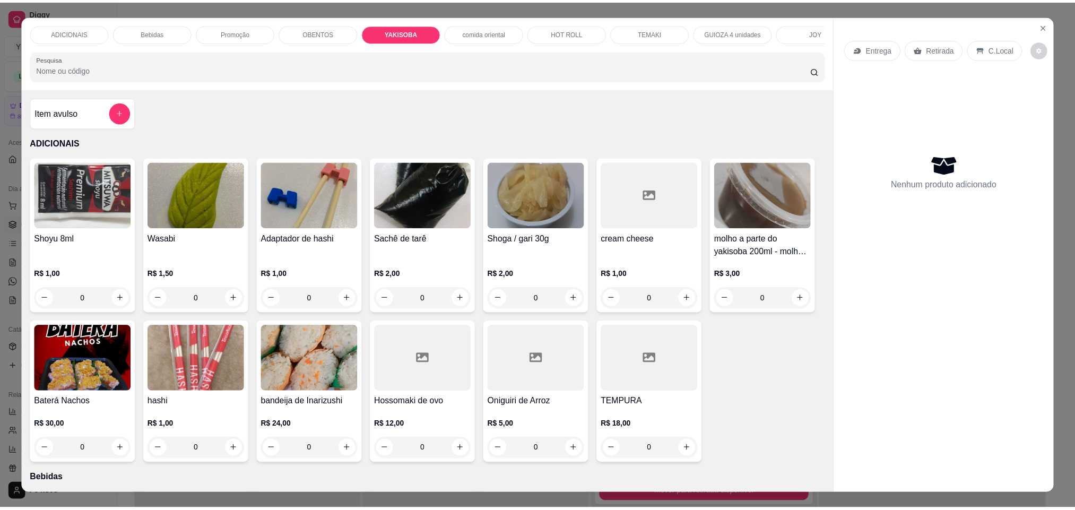
scroll to position [18, 0]
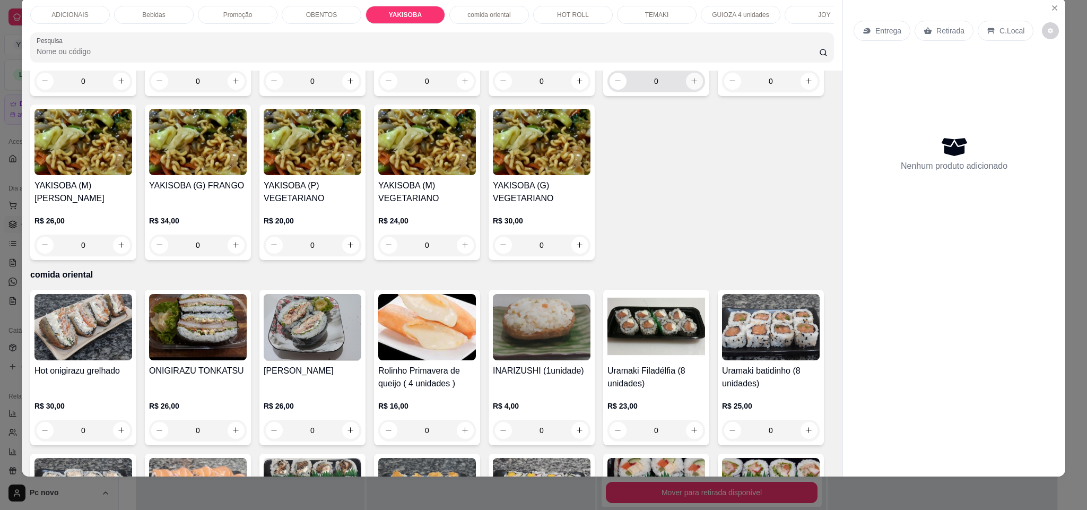
click at [690, 85] on icon "increase-product-quantity" at bounding box center [694, 81] width 8 height 8
type input "1"
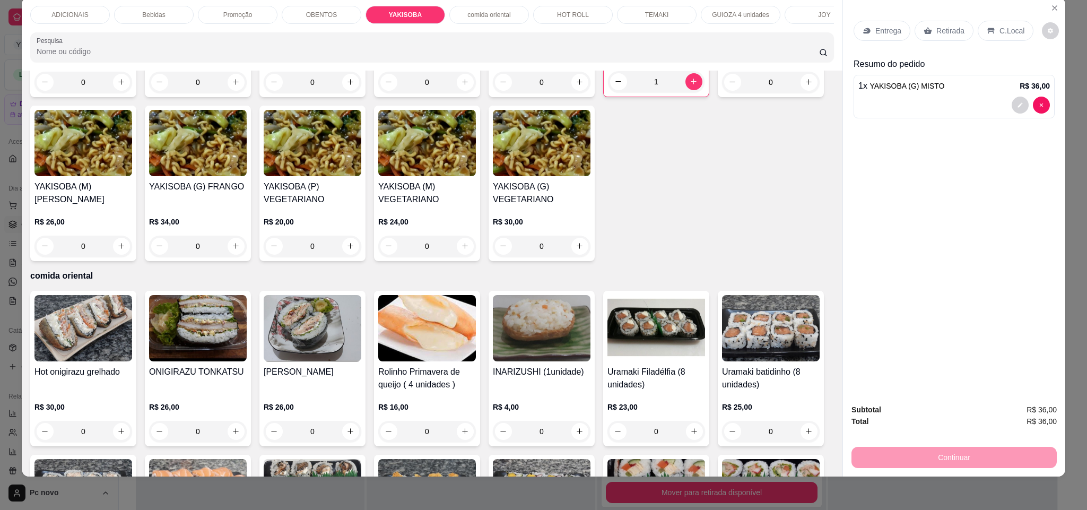
click at [938, 34] on p "Retirada" at bounding box center [950, 30] width 28 height 11
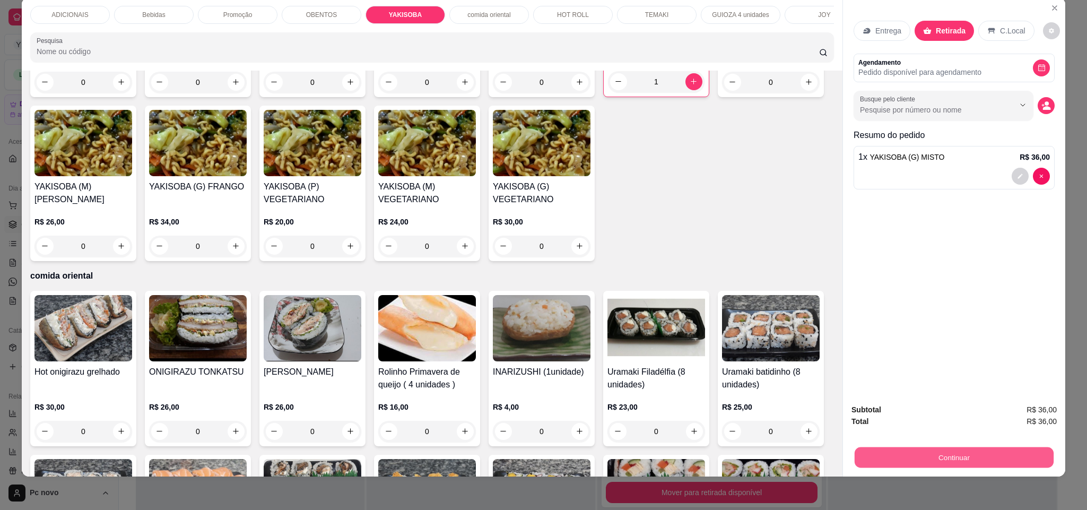
click at [1023, 459] on button "Continuar" at bounding box center [954, 457] width 199 height 21
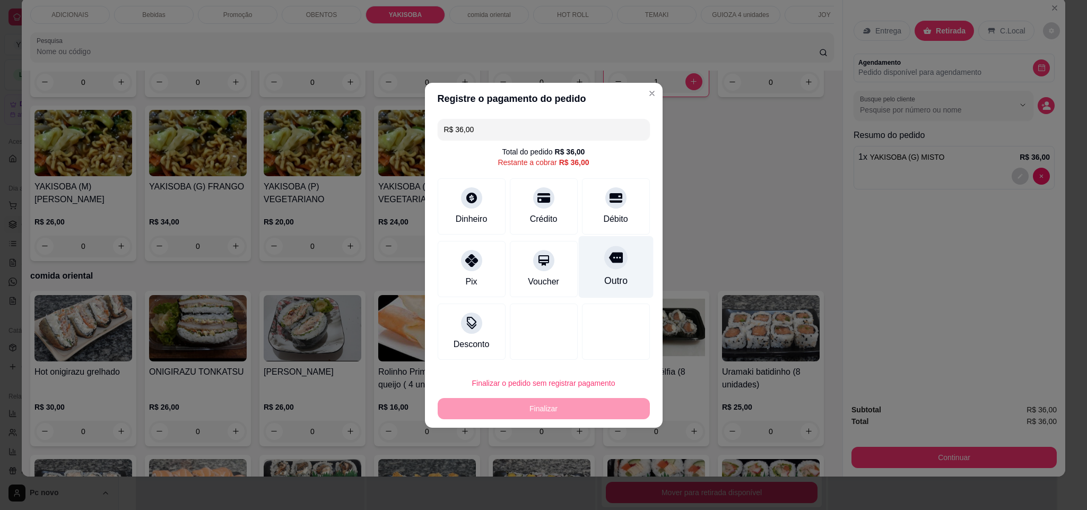
click at [604, 280] on div "Outro" at bounding box center [615, 281] width 23 height 14
type input "R$ 0,00"
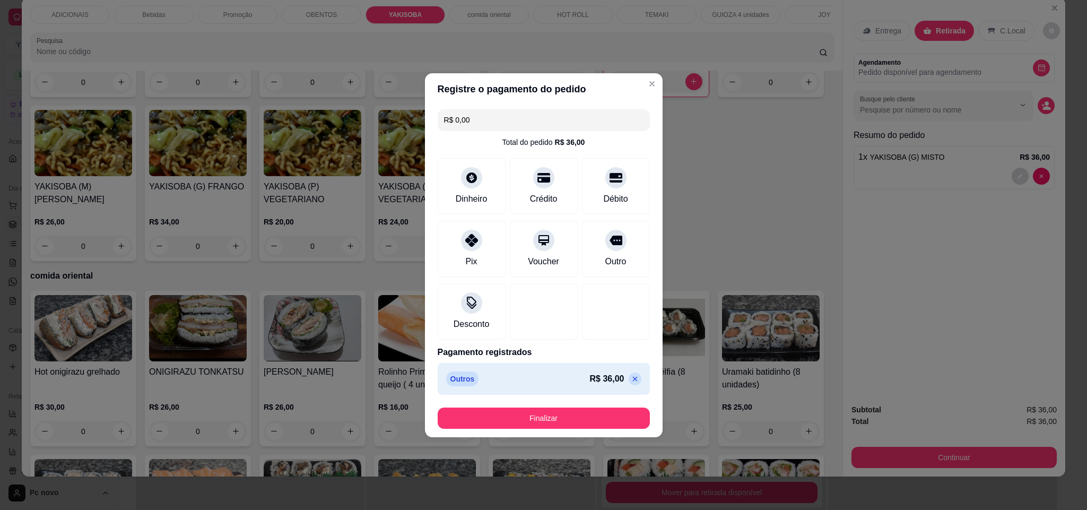
click at [508, 430] on footer "Finalizar" at bounding box center [544, 418] width 238 height 38
click at [509, 425] on button "Finalizar" at bounding box center [544, 417] width 212 height 21
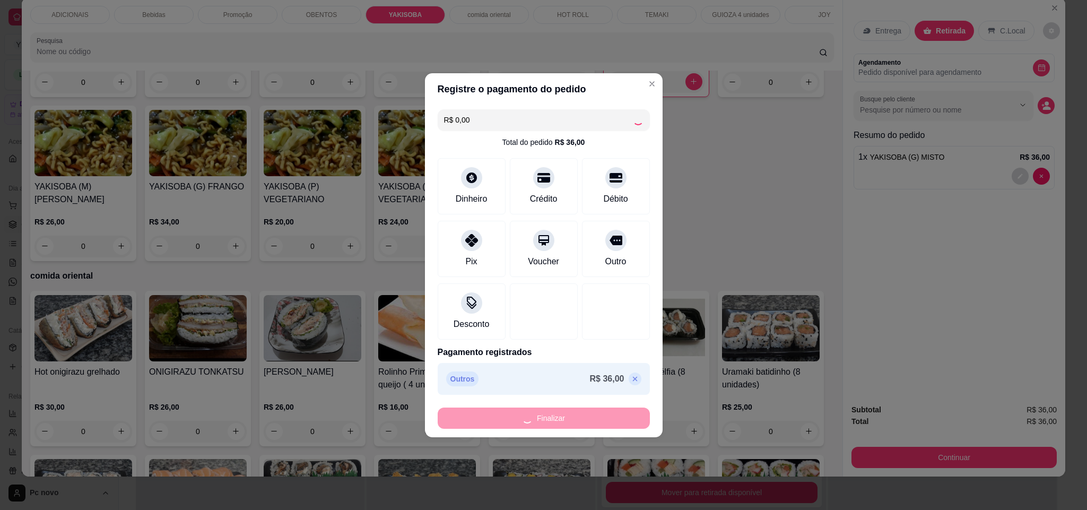
type input "0"
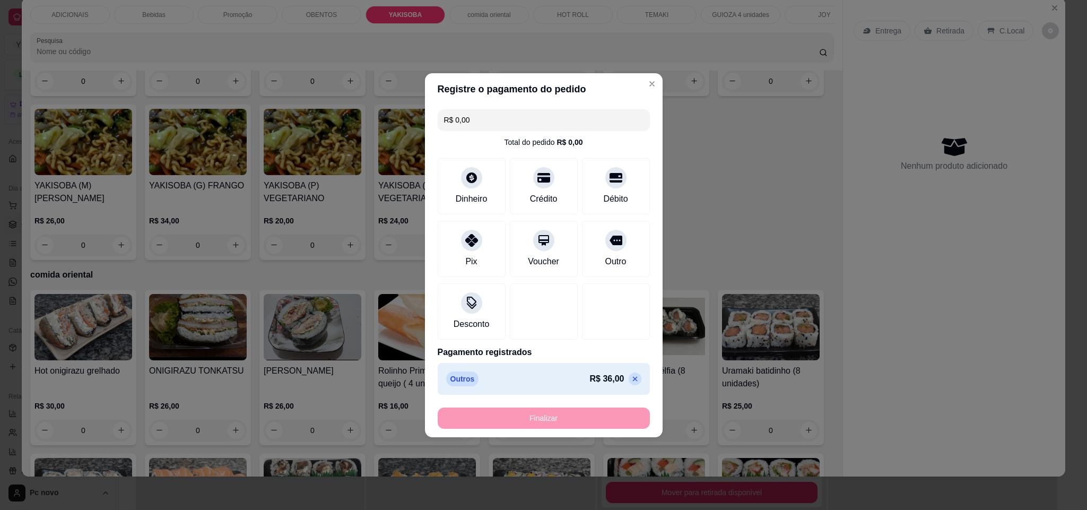
type input "-R$ 36,00"
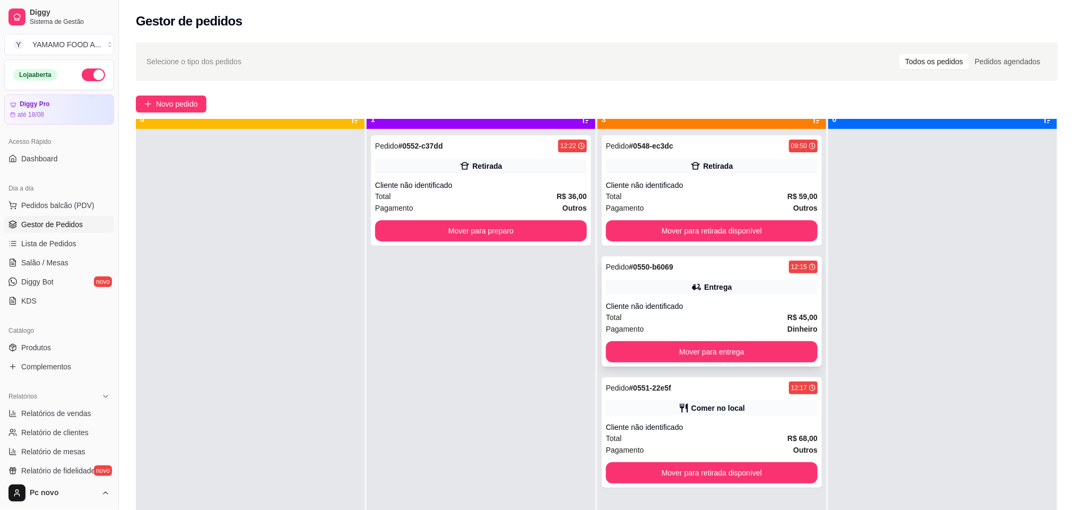
scroll to position [29, 0]
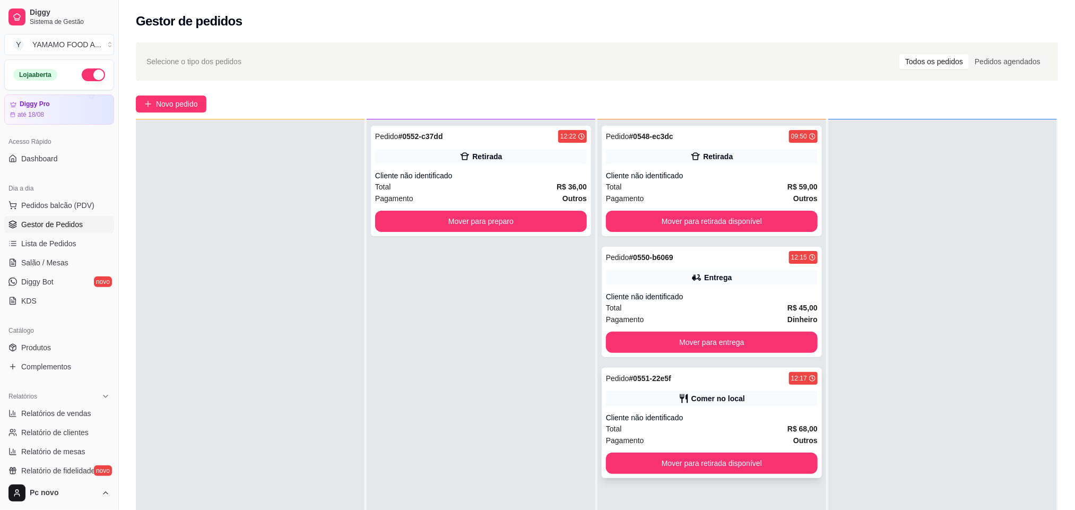
click at [729, 398] on div "Comer no local" at bounding box center [718, 398] width 54 height 11
click at [702, 452] on button "Mover para retirada disponível" at bounding box center [712, 462] width 212 height 21
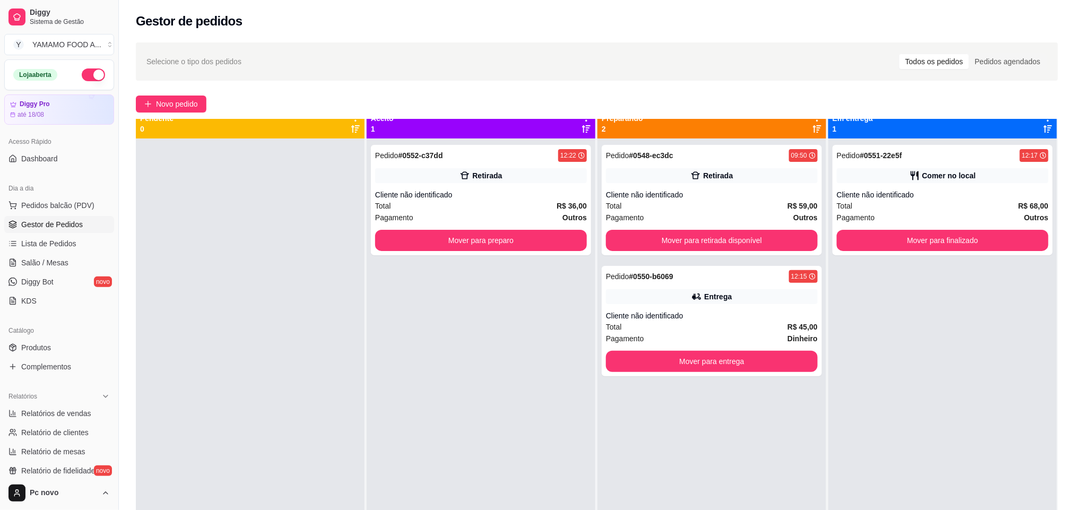
scroll to position [0, 0]
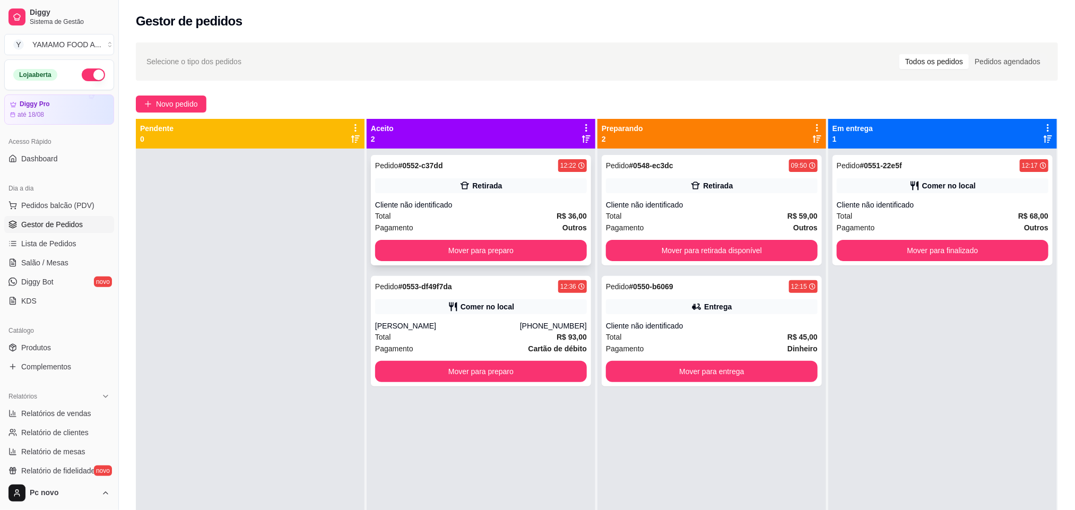
click at [465, 189] on icon at bounding box center [464, 185] width 11 height 11
click at [455, 368] on button "Mover para preparo" at bounding box center [481, 371] width 212 height 21
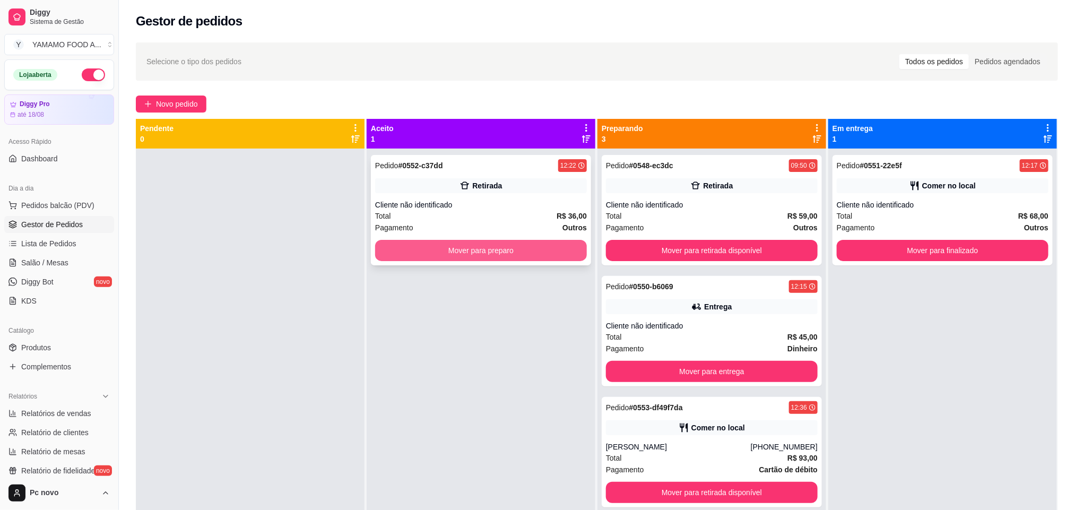
click at [452, 242] on button "Mover para preparo" at bounding box center [481, 250] width 212 height 21
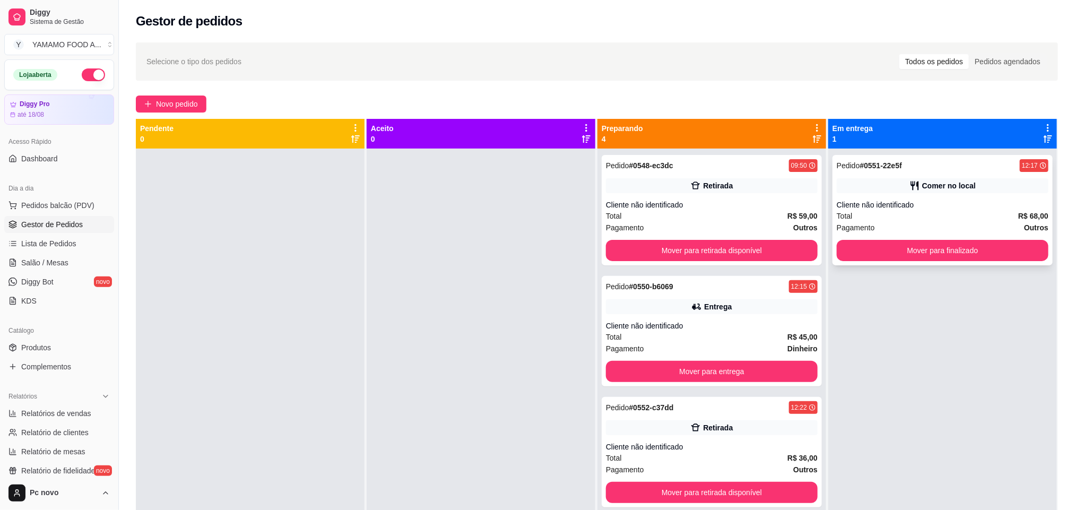
click at [920, 208] on div "Cliente não identificado" at bounding box center [942, 204] width 212 height 11
click at [978, 240] on button "Mover para finalizado" at bounding box center [942, 250] width 212 height 21
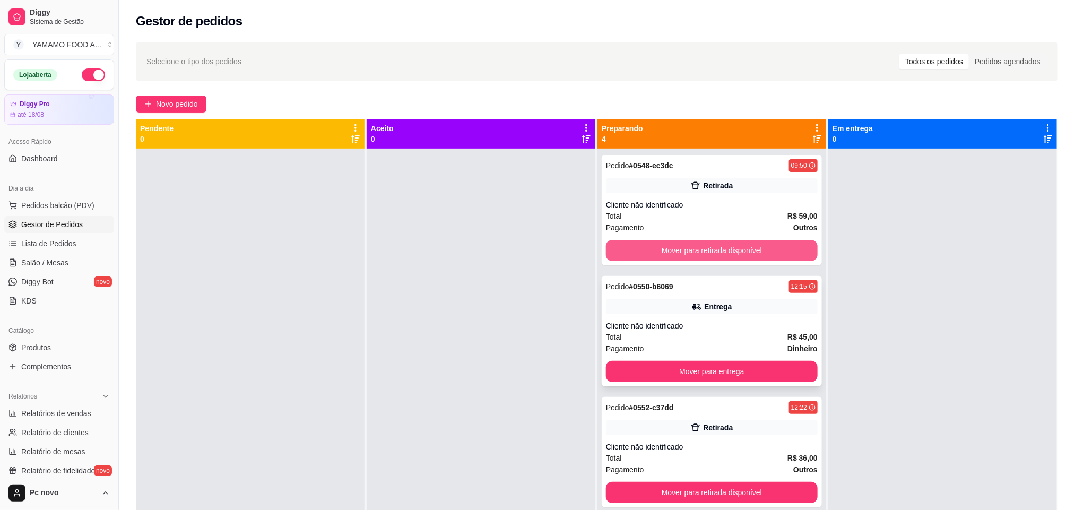
scroll to position [29, 0]
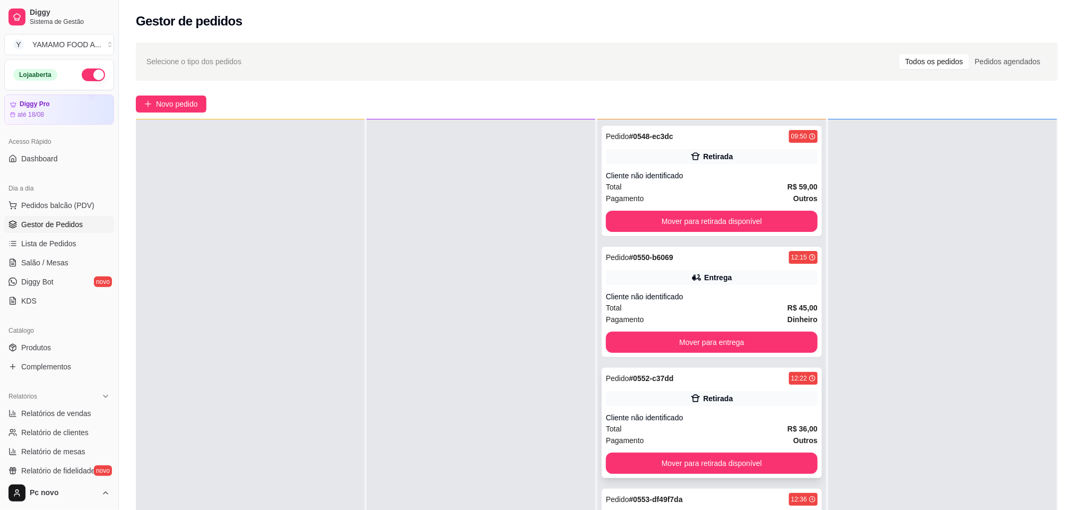
click at [729, 397] on div "Retirada" at bounding box center [712, 398] width 212 height 15
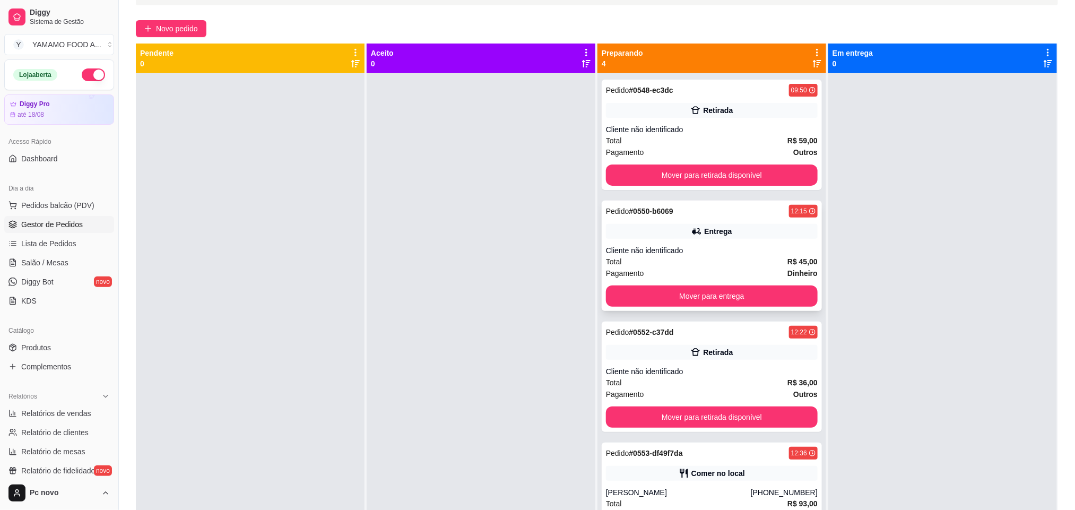
scroll to position [162, 0]
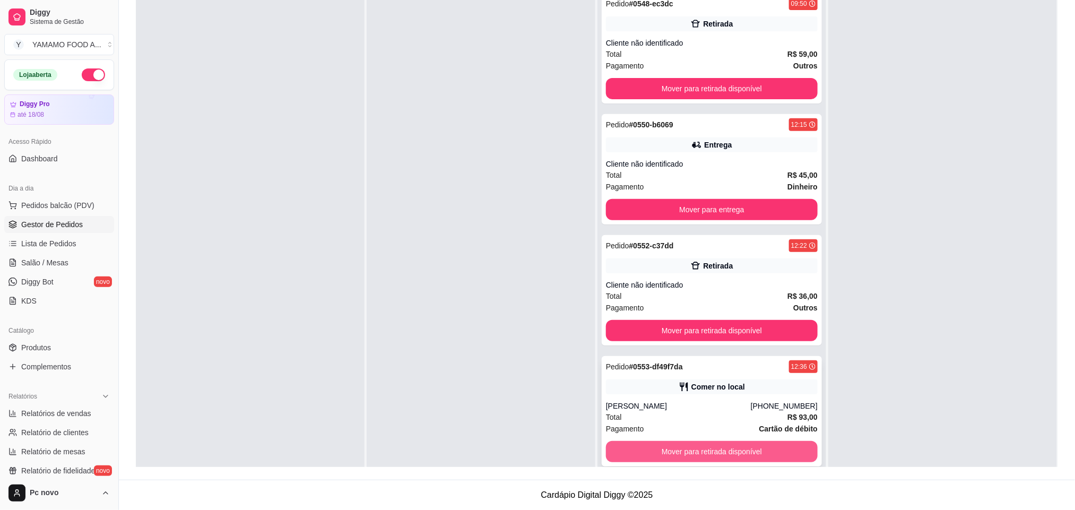
click at [683, 450] on button "Mover para retirada disponível" at bounding box center [712, 451] width 212 height 21
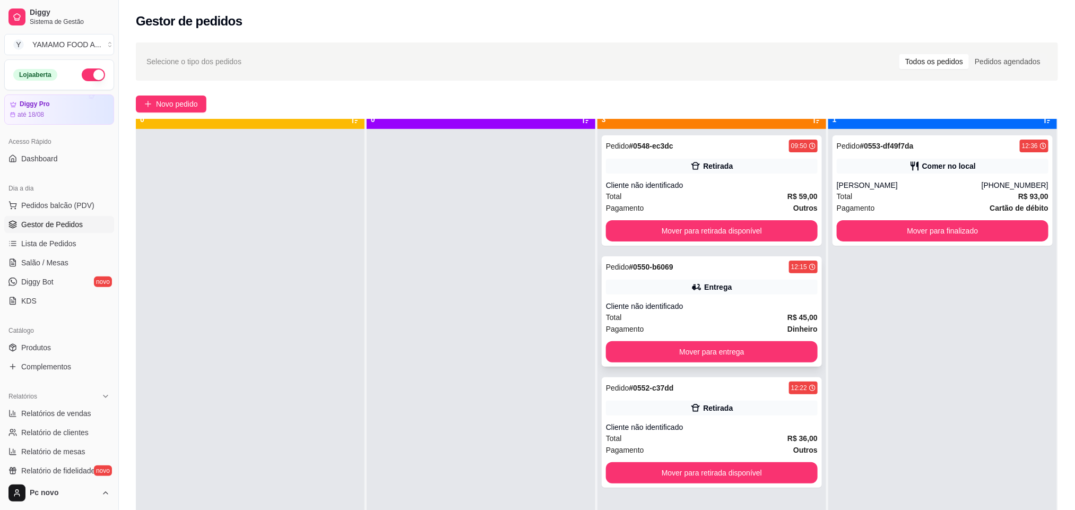
scroll to position [29, 0]
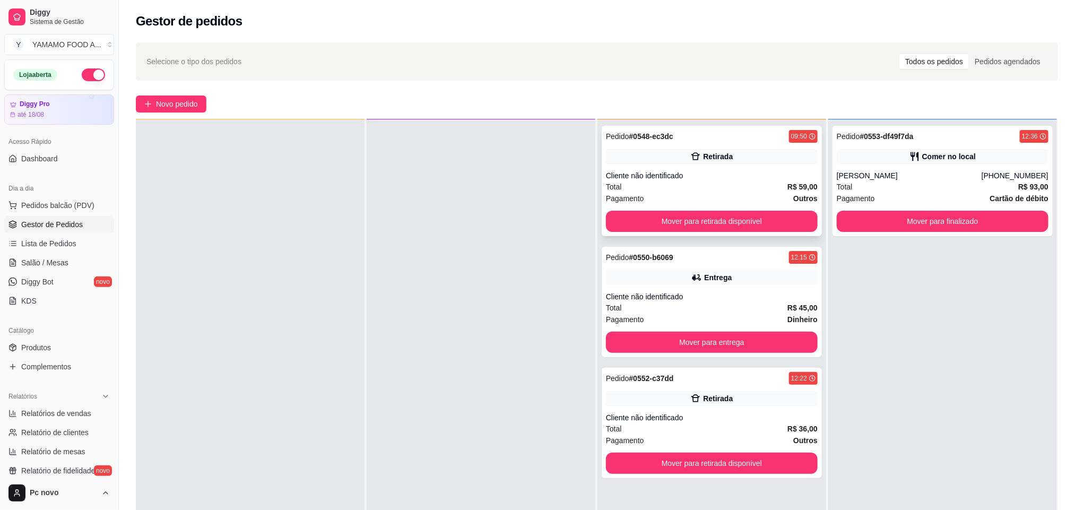
click at [698, 165] on div "Pedido # 0548-ec3dc 09:50 Retirada Cliente não identificado Total R$ 59,00 Paga…" at bounding box center [712, 181] width 220 height 110
click at [707, 275] on div "Entrega" at bounding box center [718, 277] width 28 height 11
click at [736, 420] on div "Cliente não identificado" at bounding box center [712, 417] width 212 height 11
click at [773, 468] on button "Mover para retirada disponível" at bounding box center [712, 462] width 212 height 21
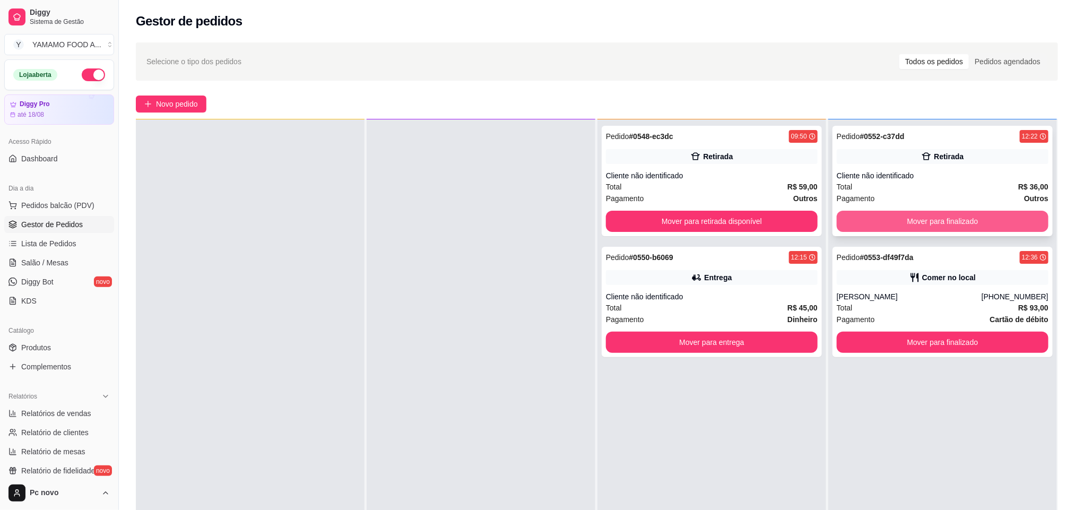
click at [949, 223] on button "Mover para finalizado" at bounding box center [942, 221] width 212 height 21
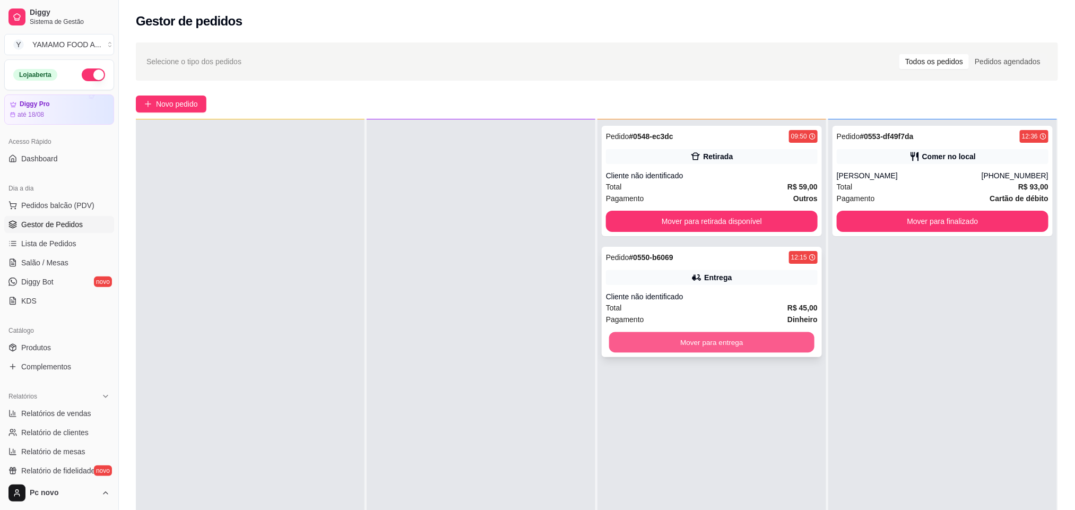
click at [721, 347] on button "Mover para entrega" at bounding box center [711, 342] width 205 height 21
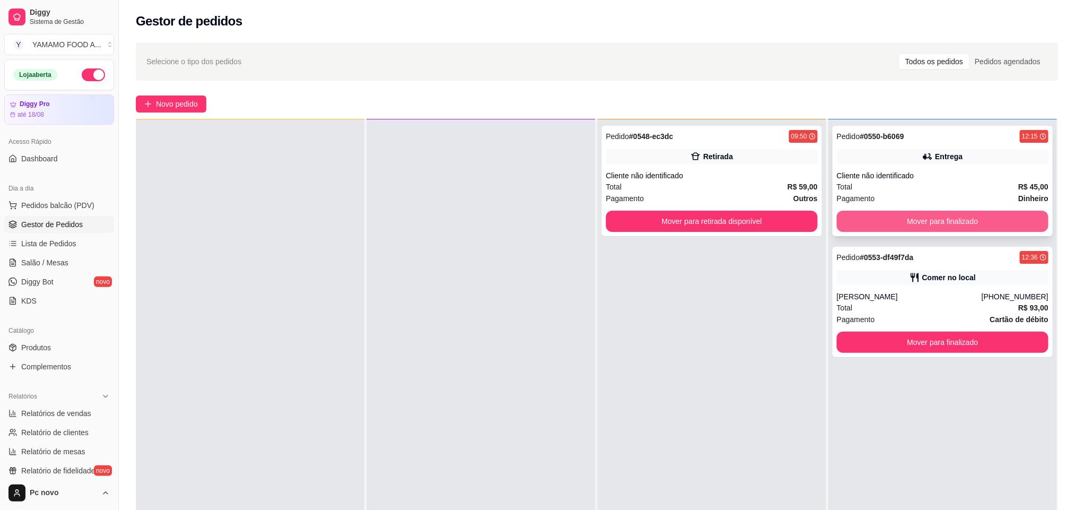
click at [968, 223] on button "Mover para finalizado" at bounding box center [942, 221] width 212 height 21
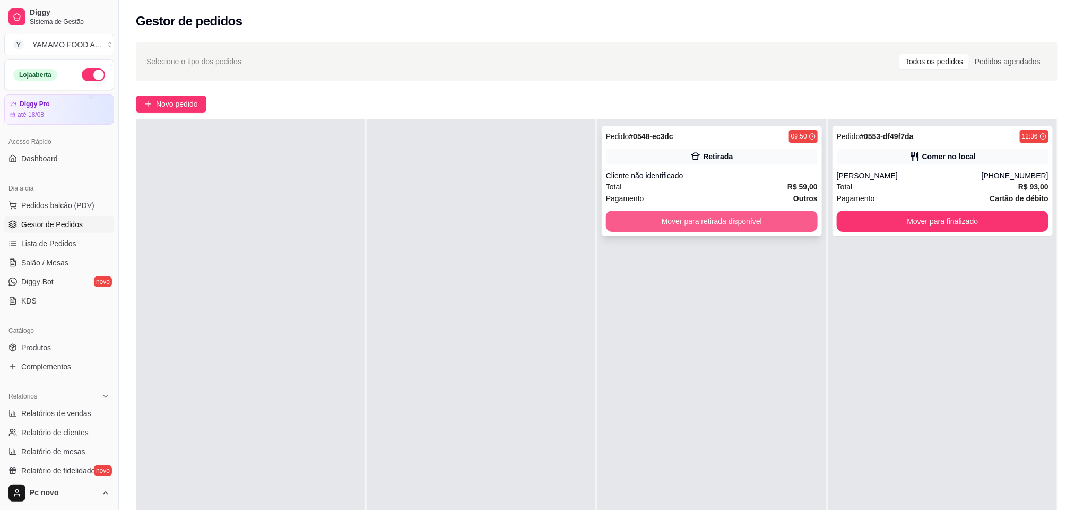
click at [705, 221] on button "Mover para retirada disponível" at bounding box center [712, 221] width 212 height 21
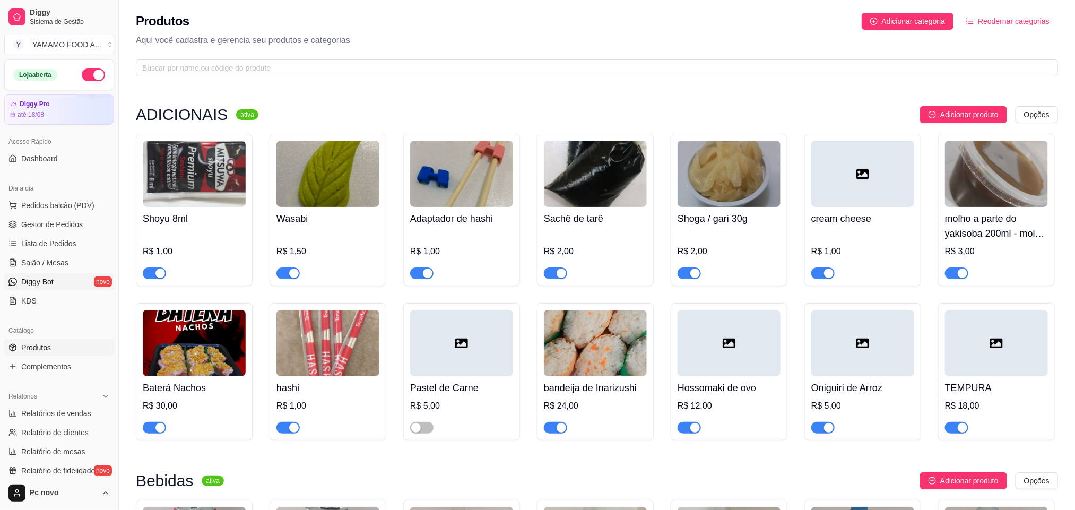
scroll to position [159, 0]
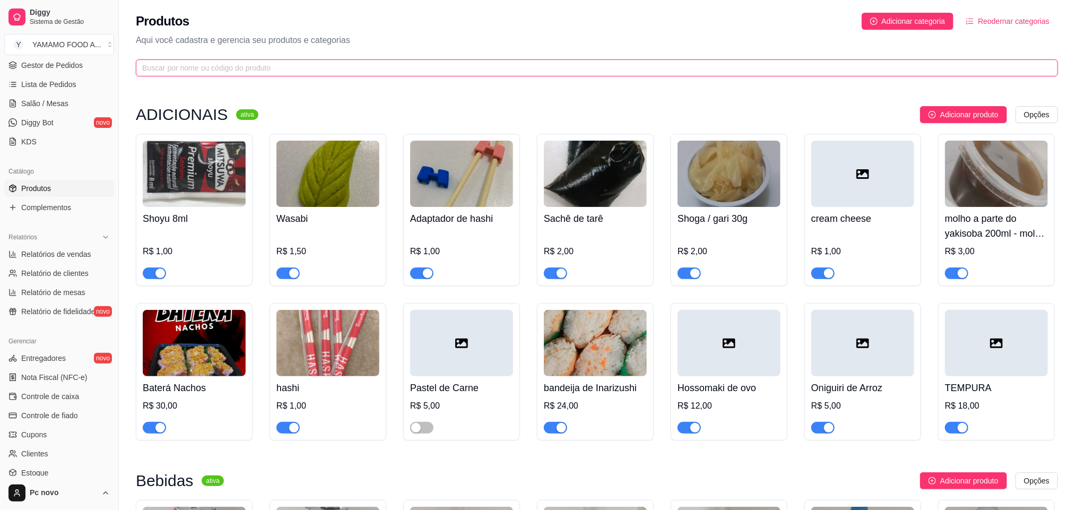
click at [233, 71] on input "text" at bounding box center [592, 68] width 901 height 12
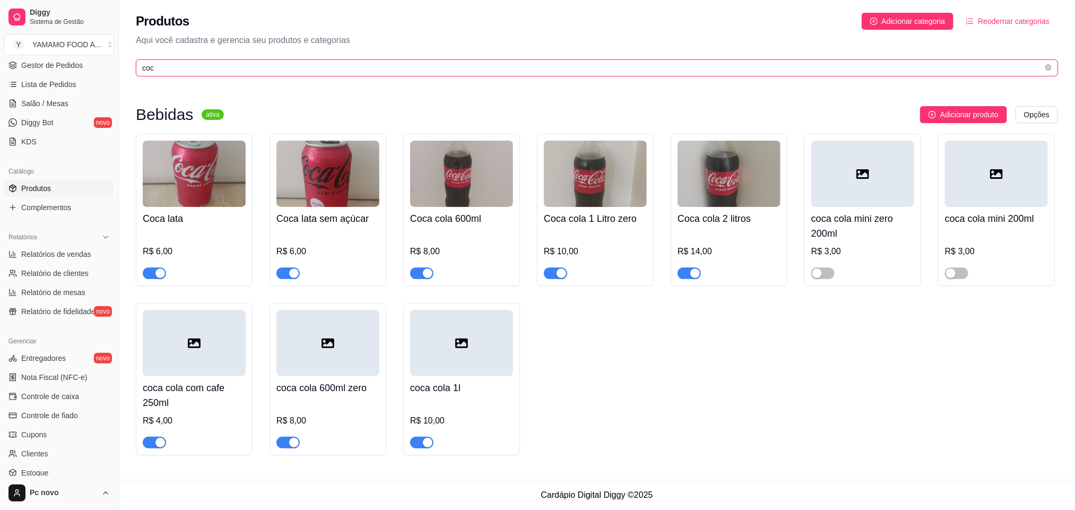
click at [152, 67] on input "coc" at bounding box center [592, 68] width 901 height 12
type input "c"
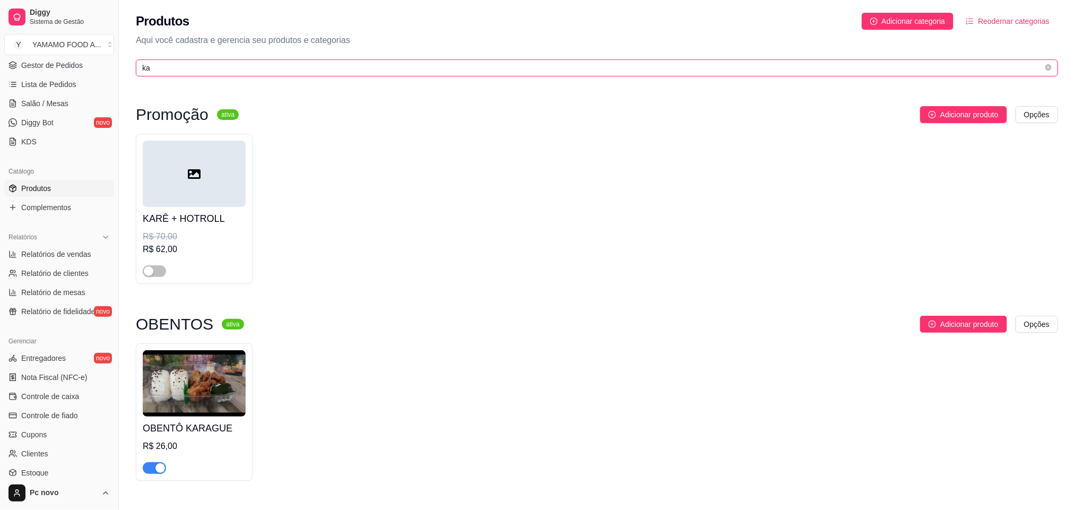
type input "k"
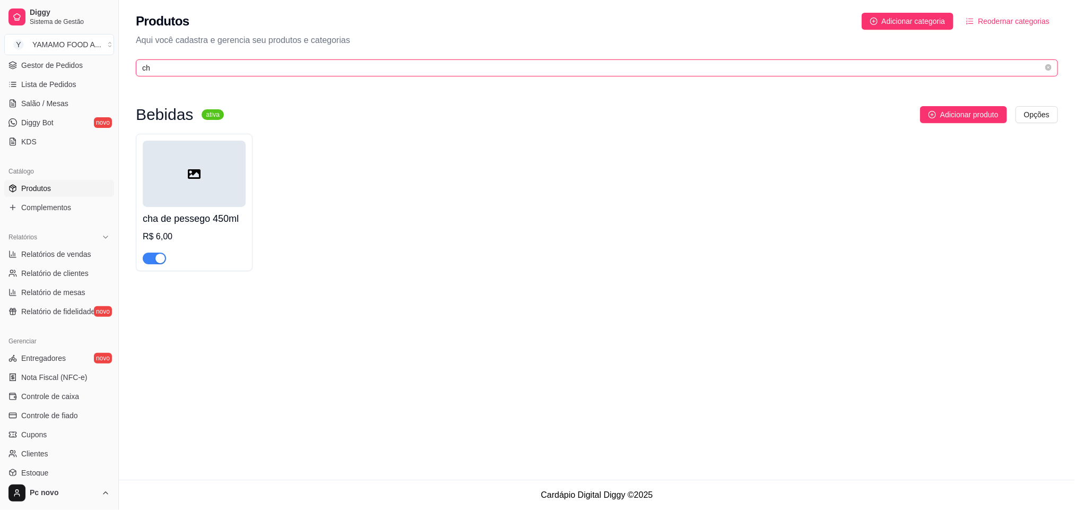
type input "c"
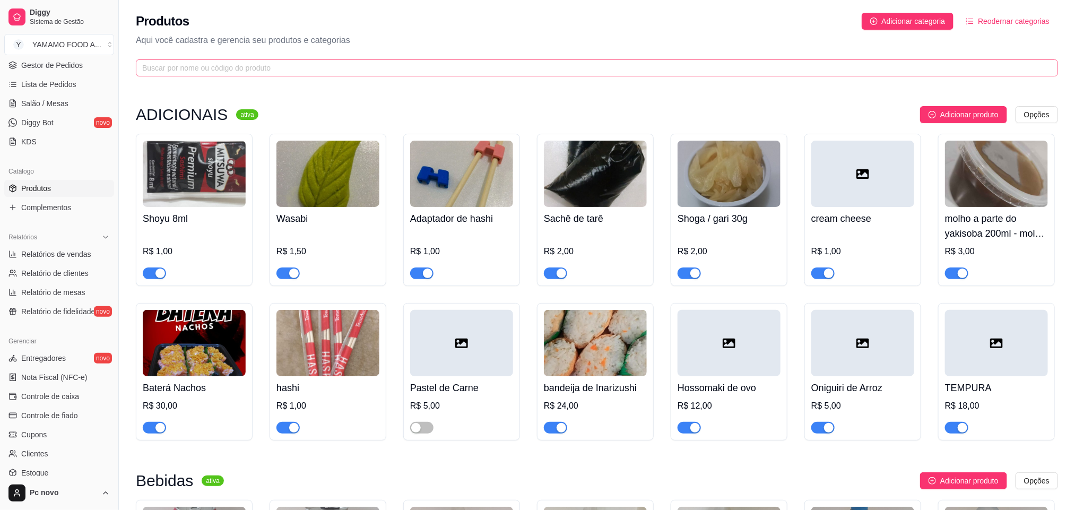
click at [333, 59] on span at bounding box center [597, 67] width 922 height 17
click at [333, 63] on input "text" at bounding box center [592, 68] width 901 height 12
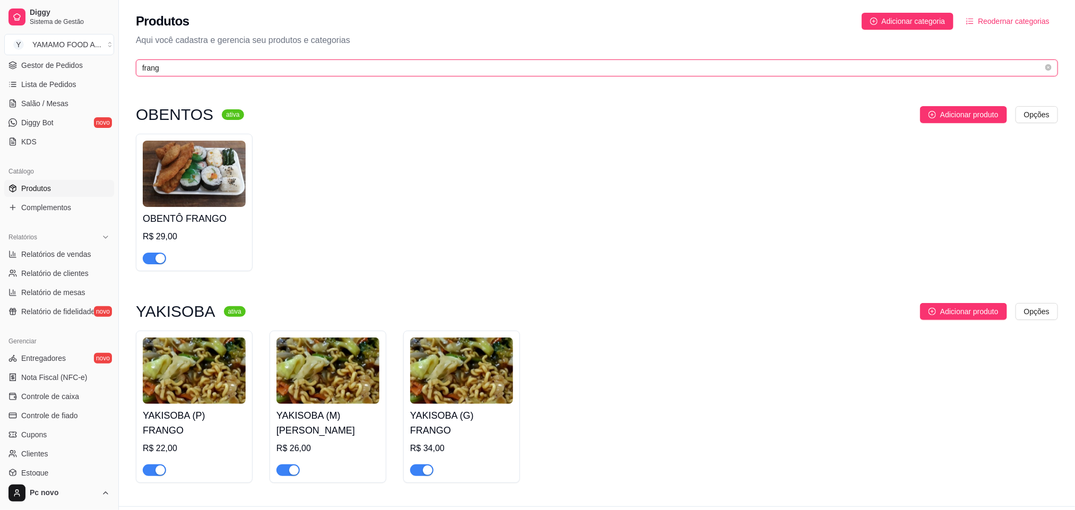
type input "frang"
click at [1045, 64] on icon "close-circle" at bounding box center [1048, 67] width 6 height 6
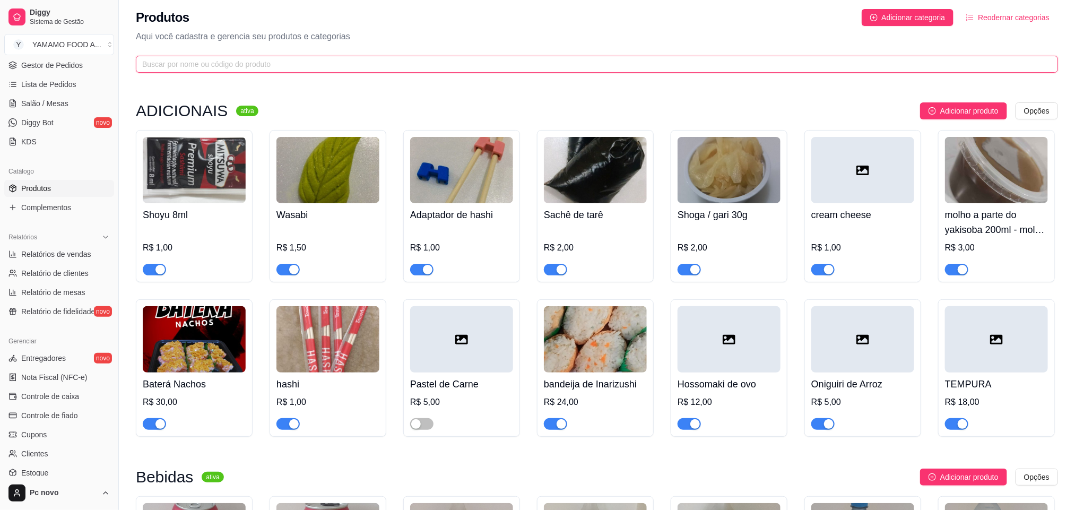
scroll to position [0, 0]
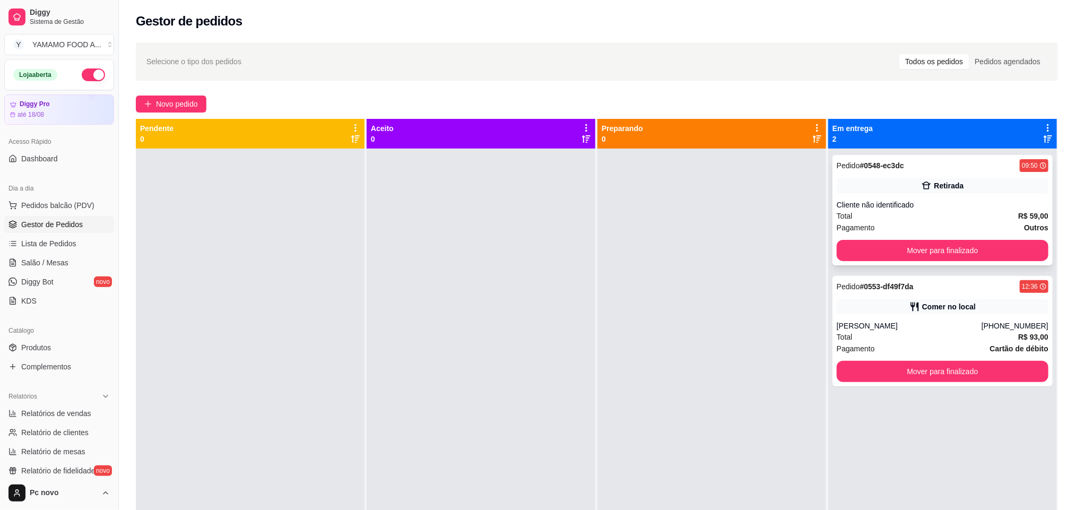
scroll to position [29, 0]
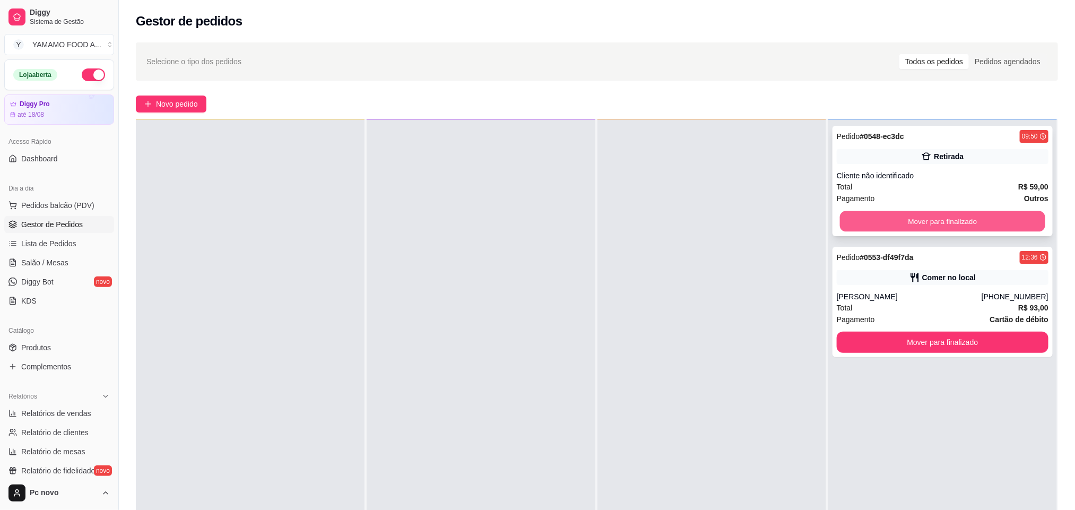
click at [956, 226] on button "Mover para finalizado" at bounding box center [942, 221] width 205 height 21
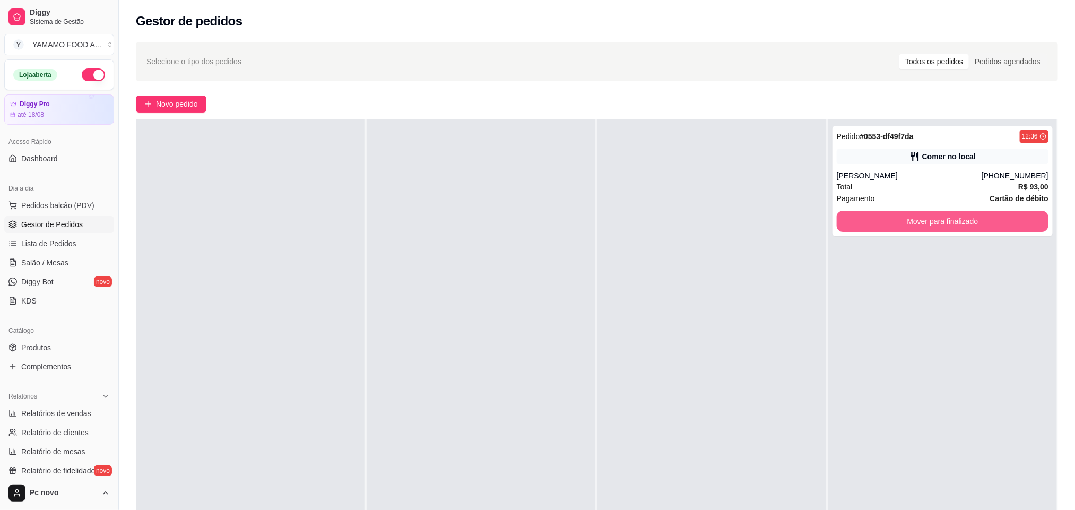
click at [956, 226] on button "Mover para finalizado" at bounding box center [942, 221] width 212 height 21
